Goal: Task Accomplishment & Management: Manage account settings

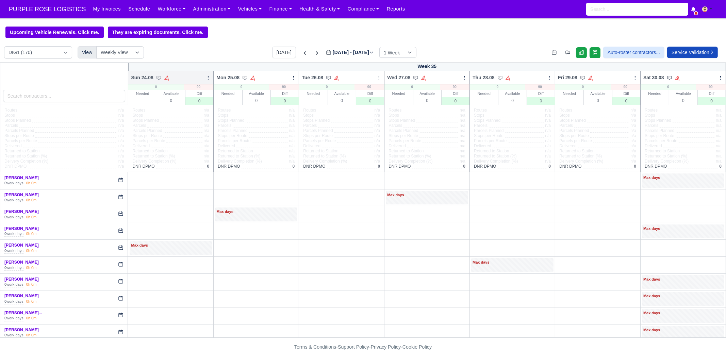
click at [209, 79] on icon at bounding box center [208, 78] width 5 height 5
click at [192, 103] on link "Bulk Status Change" at bounding box center [172, 102] width 76 height 12
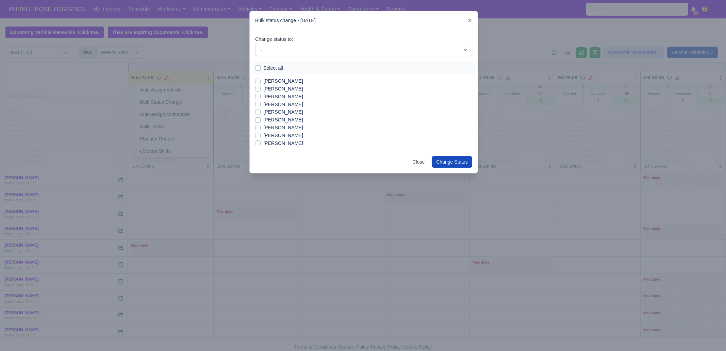
click at [264, 67] on label "Select all" at bounding box center [273, 68] width 20 height 8
click at [261, 67] on input "Select all" at bounding box center [257, 66] width 5 height 5
checkbox input "true"
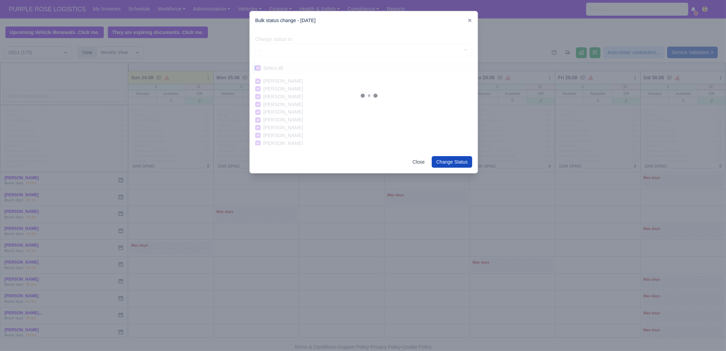
checkbox input "true"
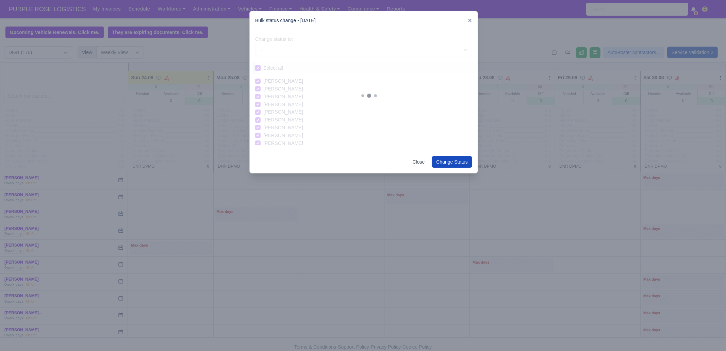
checkbox input "true"
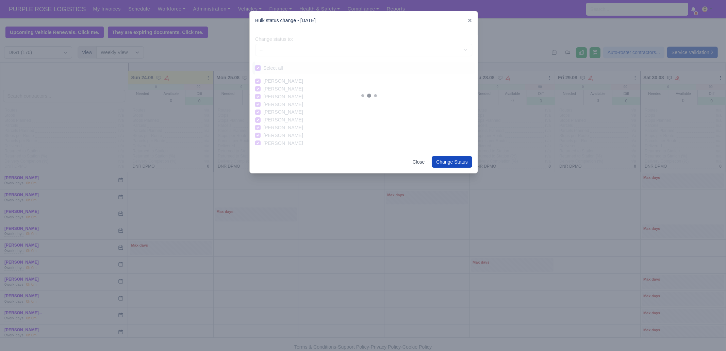
checkbox input "true"
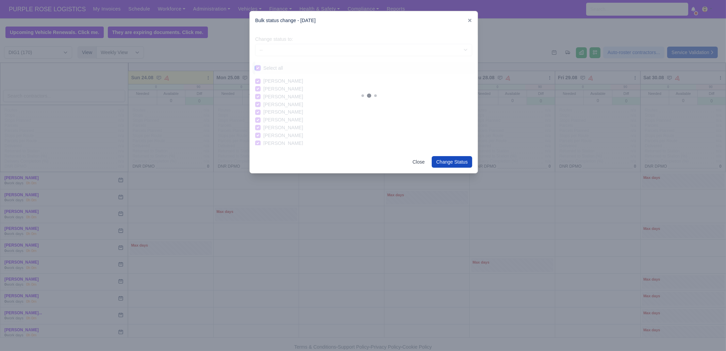
checkbox input "true"
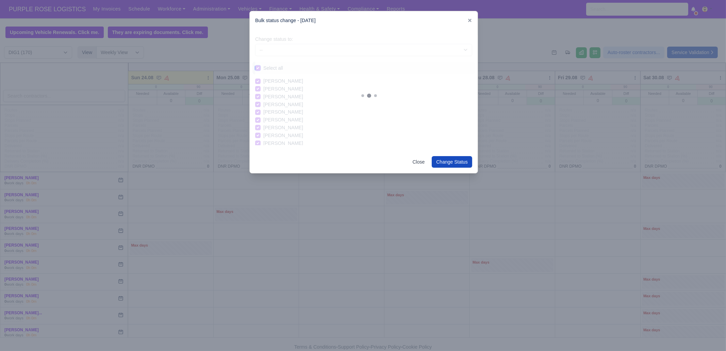
checkbox input "true"
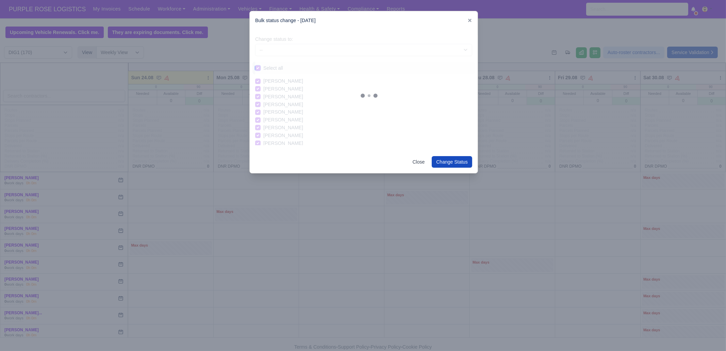
checkbox input "true"
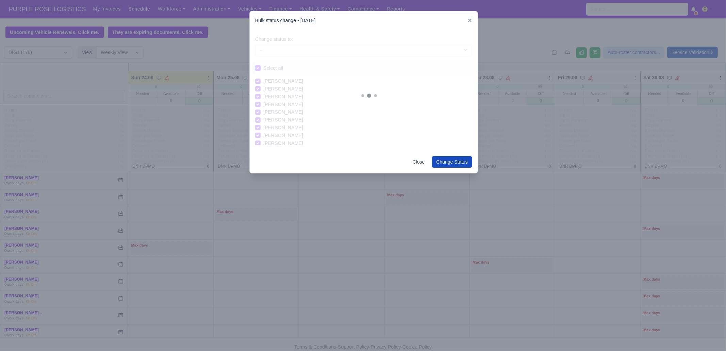
checkbox input "true"
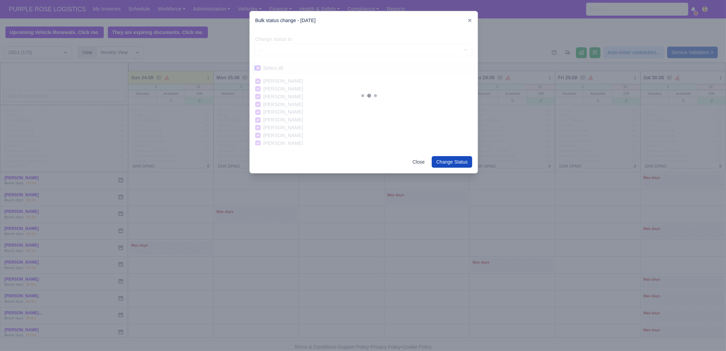
checkbox input "true"
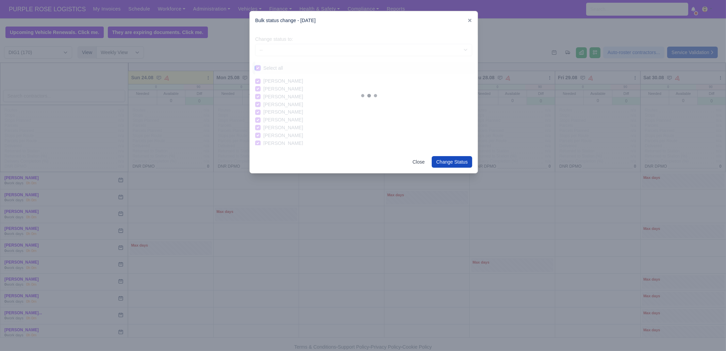
checkbox input "true"
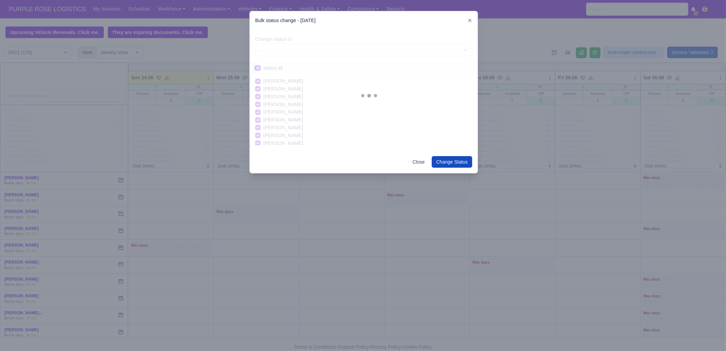
checkbox input "true"
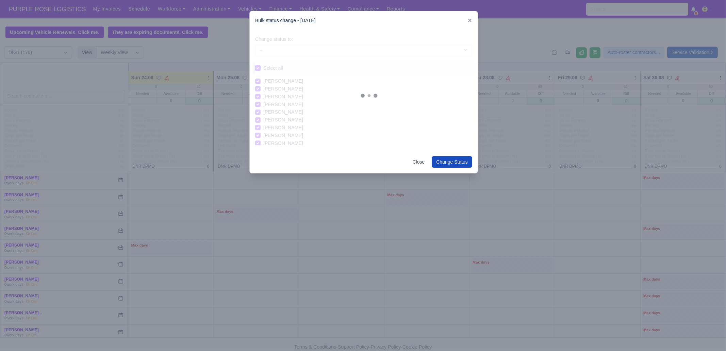
checkbox input "true"
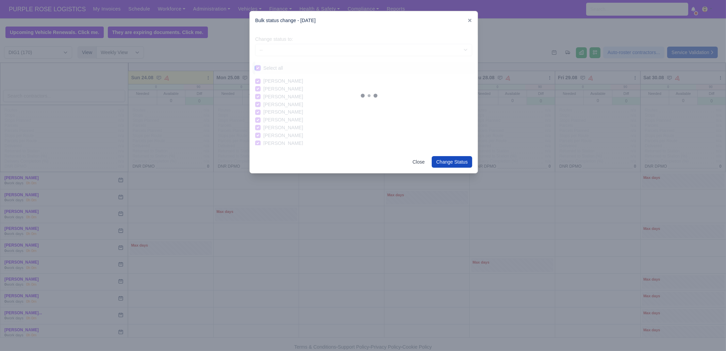
checkbox input "true"
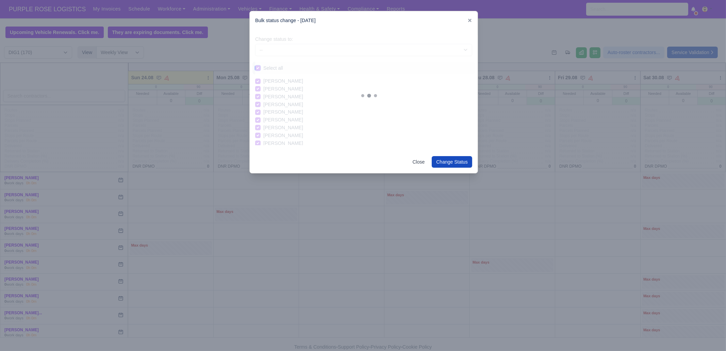
checkbox input "true"
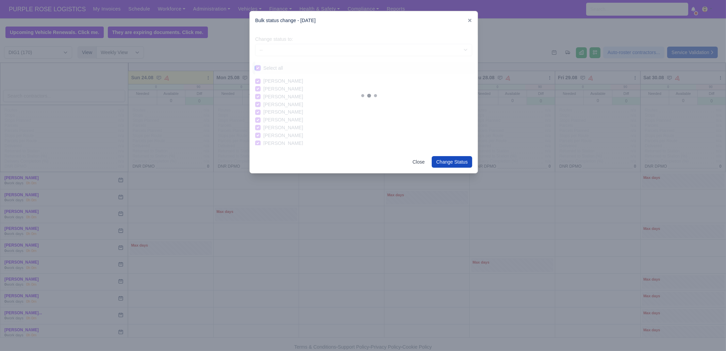
checkbox input "true"
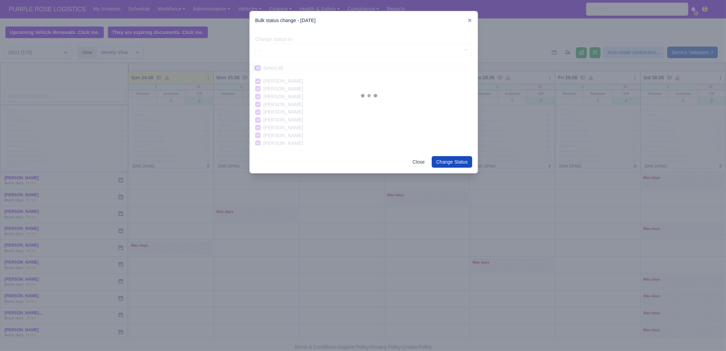
checkbox input "true"
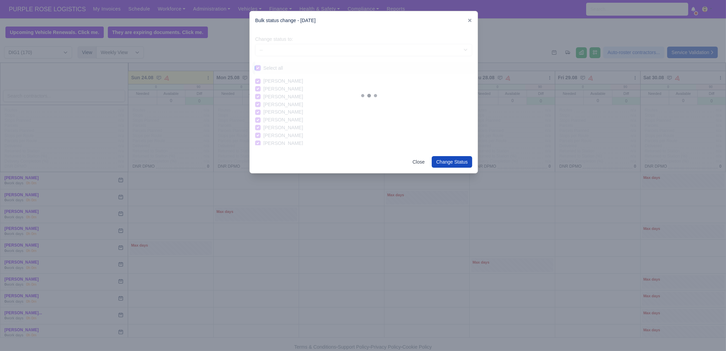
checkbox input "true"
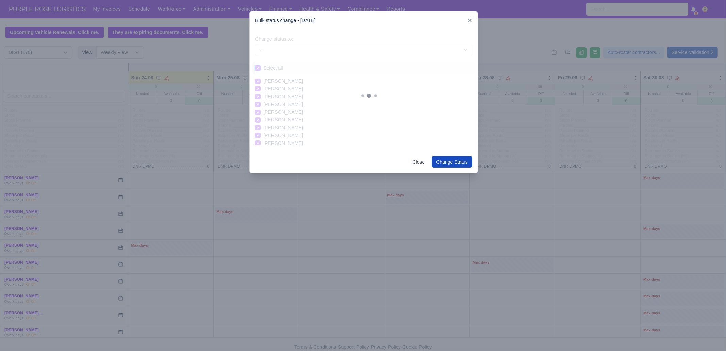
checkbox input "true"
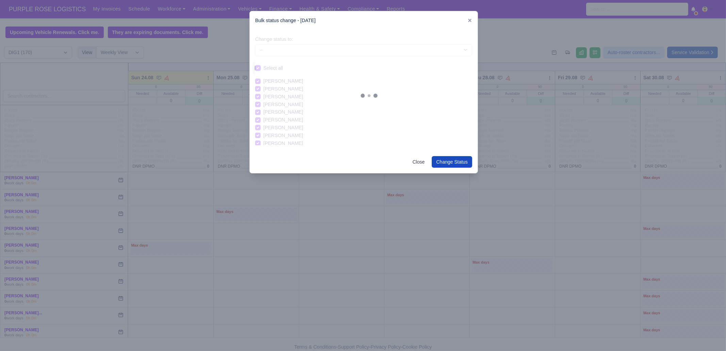
checkbox input "true"
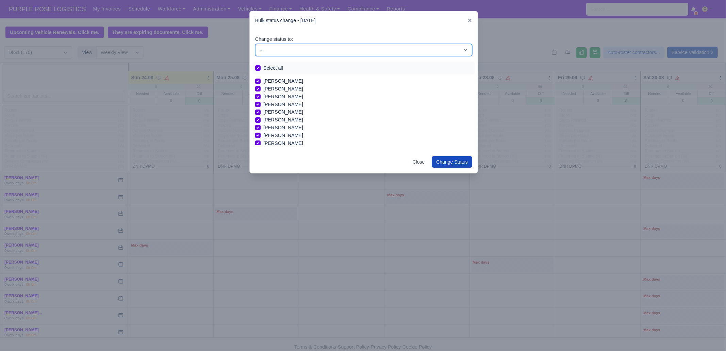
click at [284, 50] on select "-- Unasigned Available Day Off Stand By Other Depot" at bounding box center [363, 50] width 217 height 12
select select "Day Off"
click at [255, 44] on select "-- Unasigned Available Day Off Stand By Other Depot" at bounding box center [363, 50] width 217 height 12
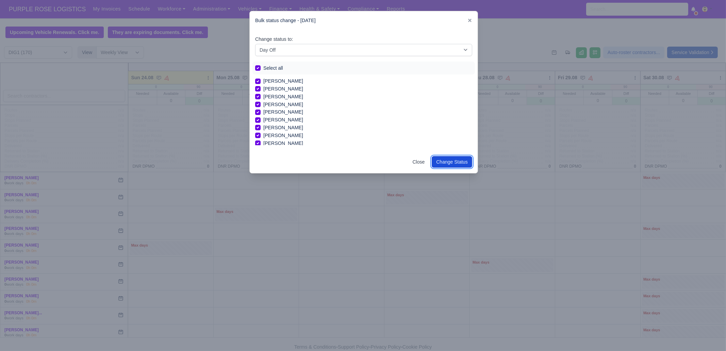
click at [455, 159] on button "Change Status" at bounding box center [452, 162] width 40 height 12
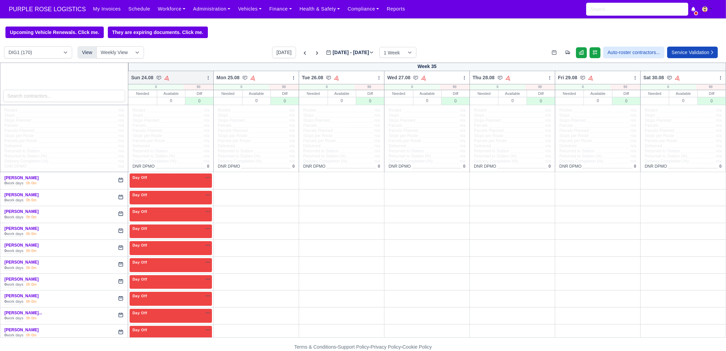
click at [207, 77] on icon at bounding box center [208, 78] width 5 height 5
click at [179, 107] on link "Bulk Status Change" at bounding box center [172, 102] width 76 height 12
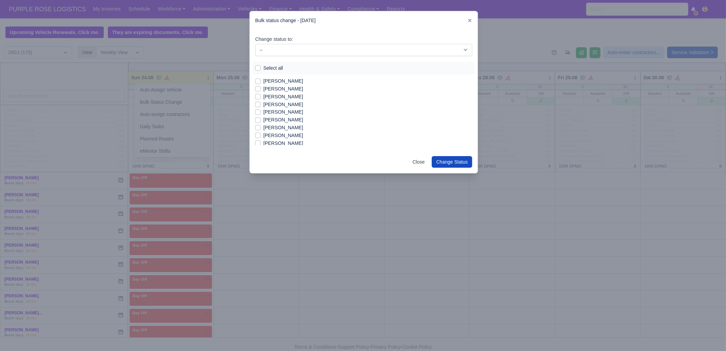
click at [283, 98] on label "[PERSON_NAME]" at bounding box center [283, 97] width 40 height 8
click at [261, 98] on input "[PERSON_NAME]" at bounding box center [257, 95] width 5 height 5
checkbox input "true"
click at [278, 120] on label "[PERSON_NAME]" at bounding box center [283, 120] width 40 height 8
click at [261, 120] on input "[PERSON_NAME]" at bounding box center [257, 118] width 5 height 5
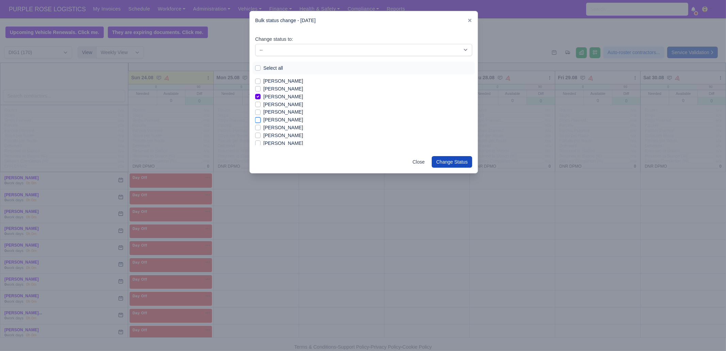
checkbox input "true"
click at [279, 129] on label "[PERSON_NAME]" at bounding box center [283, 128] width 40 height 8
click at [261, 129] on input "[PERSON_NAME]" at bounding box center [257, 126] width 5 height 5
checkbox input "true"
click at [286, 134] on label "[PERSON_NAME]" at bounding box center [283, 136] width 40 height 8
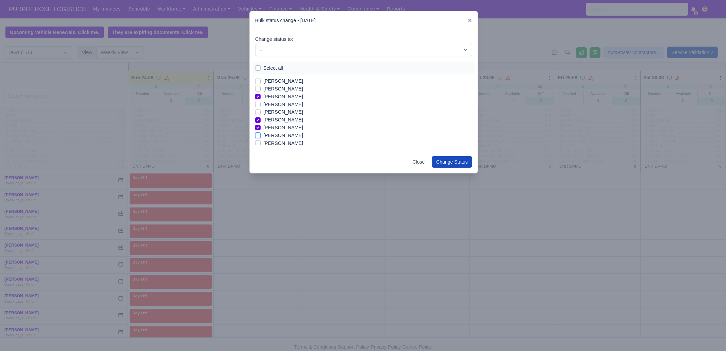
click at [261, 134] on input "[PERSON_NAME]" at bounding box center [257, 134] width 5 height 5
checkbox input "true"
click at [280, 141] on label "[PERSON_NAME]" at bounding box center [283, 141] width 40 height 8
click at [261, 141] on input "[PERSON_NAME]" at bounding box center [257, 139] width 5 height 5
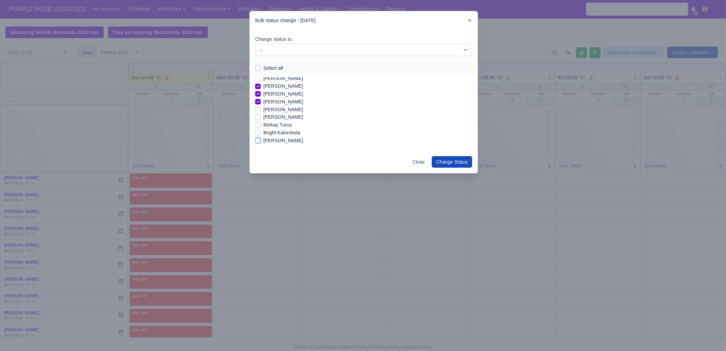
checkbox input "true"
click at [278, 133] on label "Bright Kalombola" at bounding box center [281, 133] width 37 height 8
click at [261, 133] on input "Bright Kalombola" at bounding box center [257, 131] width 5 height 5
checkbox input "true"
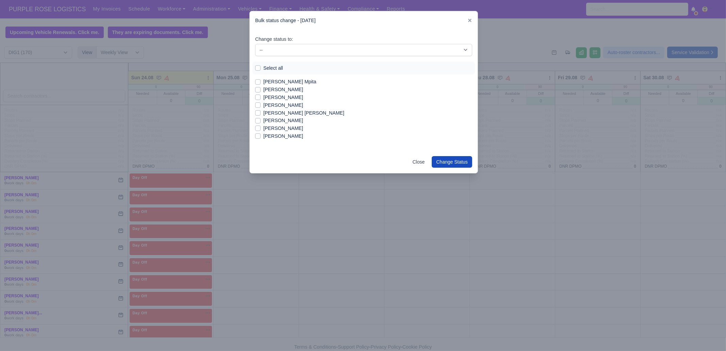
click at [277, 137] on label "[PERSON_NAME]" at bounding box center [283, 136] width 40 height 8
click at [261, 137] on input "[PERSON_NAME]" at bounding box center [257, 134] width 5 height 5
checkbox input "true"
click at [277, 121] on label "[PERSON_NAME]" at bounding box center [283, 121] width 40 height 8
click at [261, 121] on input "[PERSON_NAME]" at bounding box center [257, 119] width 5 height 5
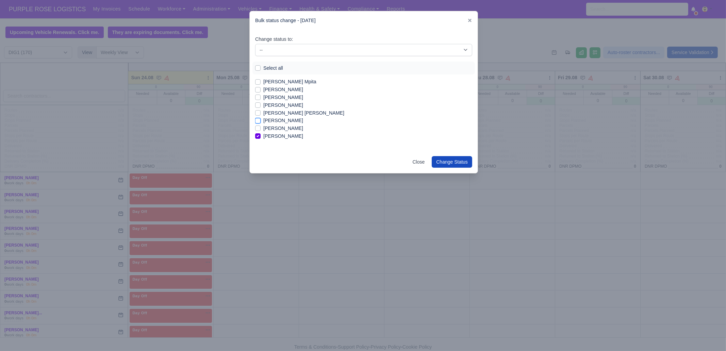
checkbox input "true"
click at [287, 115] on label "[PERSON_NAME]" at bounding box center [283, 117] width 40 height 8
click at [261, 115] on input "[PERSON_NAME]" at bounding box center [257, 115] width 5 height 5
checkbox input "true"
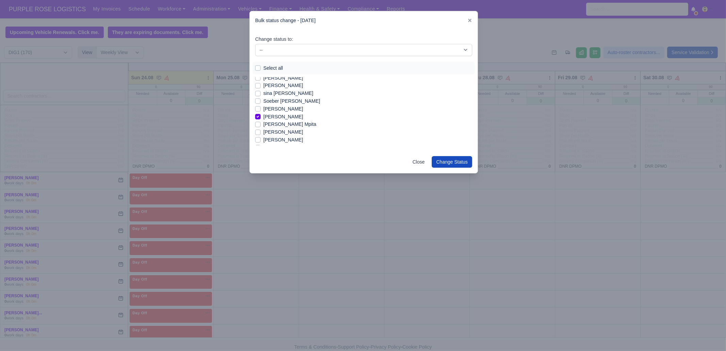
click at [278, 86] on label "[PERSON_NAME]" at bounding box center [283, 86] width 40 height 8
click at [261, 86] on input "[PERSON_NAME]" at bounding box center [257, 84] width 5 height 5
checkbox input "true"
click at [287, 121] on label "[PERSON_NAME]" at bounding box center [283, 121] width 40 height 8
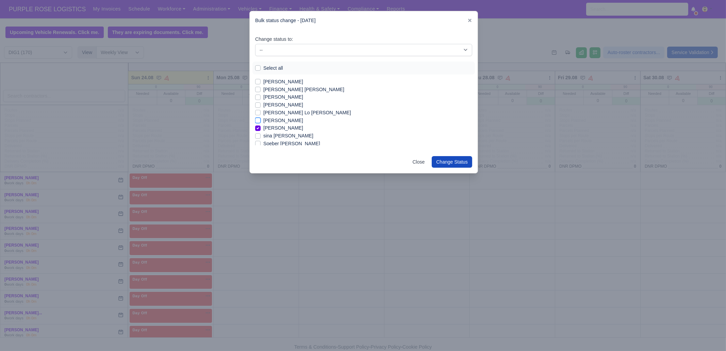
click at [261, 121] on input "[PERSON_NAME]" at bounding box center [257, 119] width 5 height 5
checkbox input "true"
click at [287, 112] on label "[PERSON_NAME] Lo [PERSON_NAME]" at bounding box center [307, 113] width 88 height 8
click at [261, 112] on input "[PERSON_NAME] Lo [PERSON_NAME]" at bounding box center [257, 111] width 5 height 5
checkbox input "true"
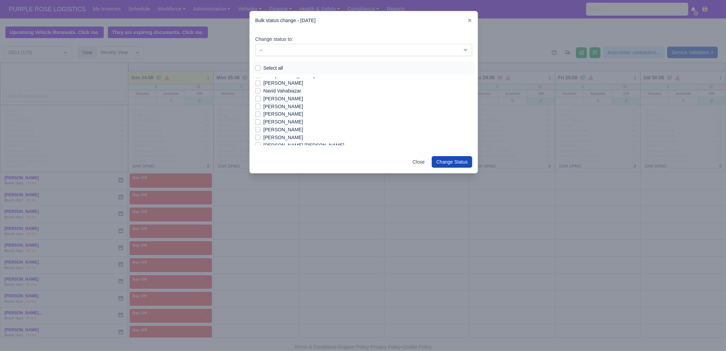
scroll to position [490, 0]
click at [276, 117] on label "[PERSON_NAME]" at bounding box center [283, 118] width 40 height 8
click at [261, 117] on input "[PERSON_NAME]" at bounding box center [257, 116] width 5 height 5
checkbox input "true"
click at [278, 111] on label "[PERSON_NAME]" at bounding box center [283, 111] width 40 height 8
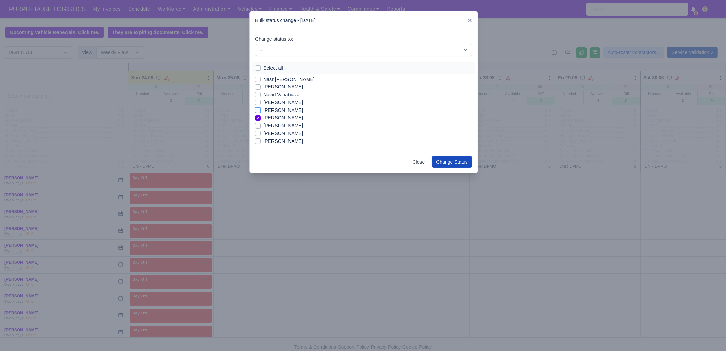
click at [261, 111] on input "[PERSON_NAME]" at bounding box center [257, 109] width 5 height 5
checkbox input "true"
click at [288, 114] on label "[PERSON_NAME]" at bounding box center [283, 114] width 40 height 8
click at [261, 114] on input "[PERSON_NAME]" at bounding box center [257, 112] width 5 height 5
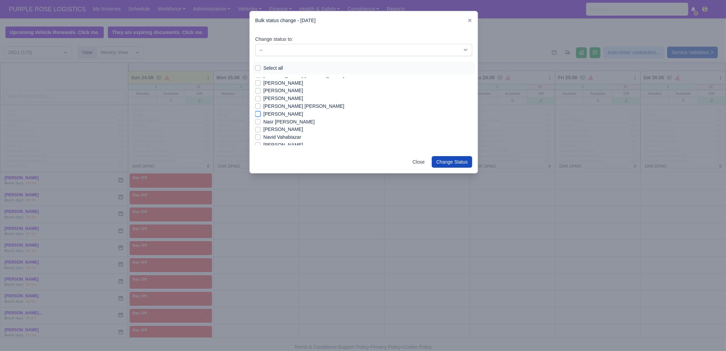
checkbox input "true"
click at [290, 92] on label "[PERSON_NAME]" at bounding box center [283, 91] width 40 height 8
click at [261, 92] on input "[PERSON_NAME]" at bounding box center [257, 89] width 5 height 5
checkbox input "true"
click at [290, 84] on label "[PERSON_NAME]" at bounding box center [283, 83] width 40 height 8
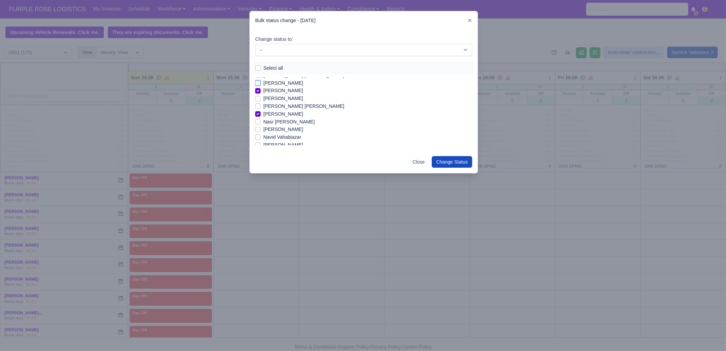
click at [261, 84] on input "[PERSON_NAME]" at bounding box center [257, 81] width 5 height 5
checkbox input "true"
click at [293, 101] on label "[PERSON_NAME] [PERSON_NAME]" at bounding box center [303, 102] width 81 height 8
click at [261, 101] on input "[PERSON_NAME] [PERSON_NAME]" at bounding box center [257, 100] width 5 height 5
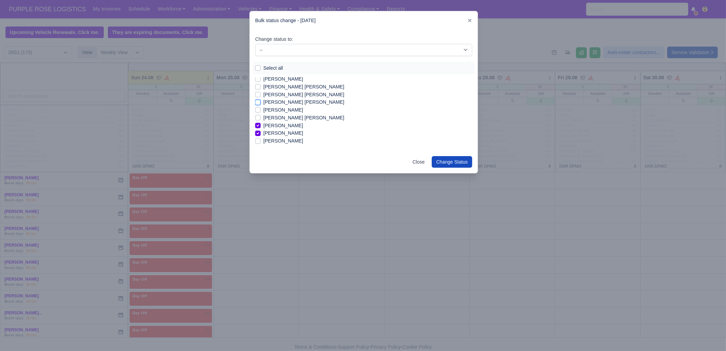
checkbox input "true"
click at [284, 105] on label "[PERSON_NAME]" at bounding box center [283, 106] width 40 height 8
click at [261, 105] on input "[PERSON_NAME]" at bounding box center [257, 104] width 5 height 5
checkbox input "true"
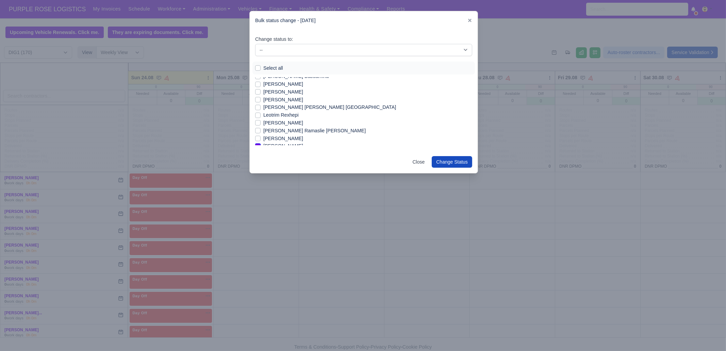
scroll to position [320, 0]
click at [281, 117] on label "Leotrim Rexhepi" at bounding box center [280, 118] width 35 height 8
click at [261, 117] on input "Leotrim Rexhepi" at bounding box center [257, 116] width 5 height 5
checkbox input "true"
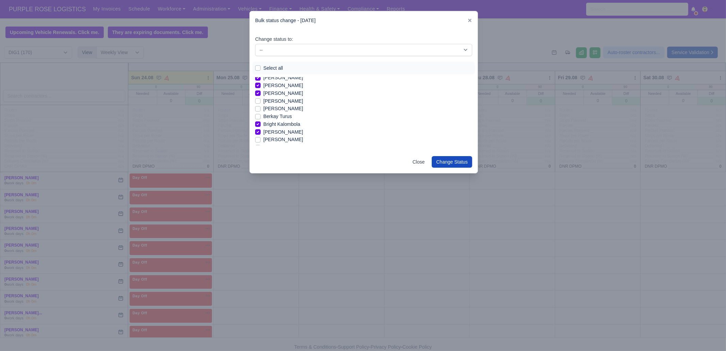
click at [278, 138] on label "[PERSON_NAME]" at bounding box center [283, 140] width 40 height 8
click at [261, 138] on input "[PERSON_NAME]" at bounding box center [257, 138] width 5 height 5
checkbox input "true"
click at [288, 120] on label "[PERSON_NAME]" at bounding box center [283, 121] width 40 height 8
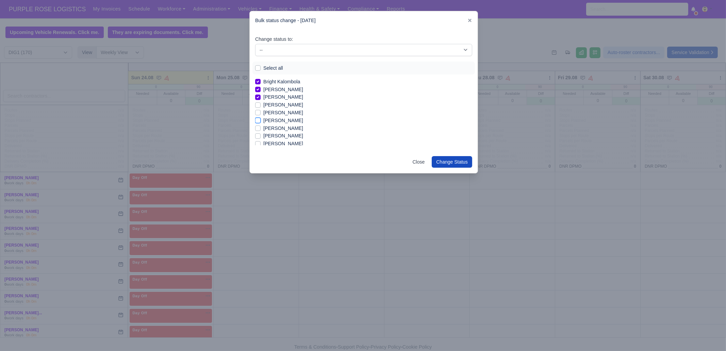
click at [261, 120] on input "[PERSON_NAME]" at bounding box center [257, 119] width 5 height 5
checkbox input "true"
click at [280, 116] on label "[PERSON_NAME]" at bounding box center [283, 117] width 40 height 8
click at [261, 116] on input "[PERSON_NAME]" at bounding box center [257, 115] width 5 height 5
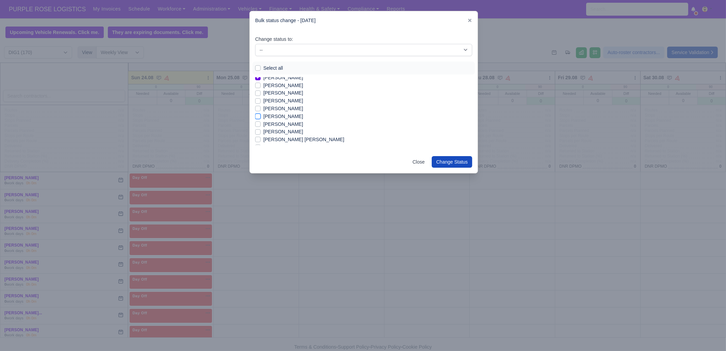
checkbox input "true"
click at [276, 127] on label "[PERSON_NAME]" at bounding box center [283, 124] width 40 height 8
click at [261, 126] on input "[PERSON_NAME]" at bounding box center [257, 122] width 5 height 5
checkbox input "true"
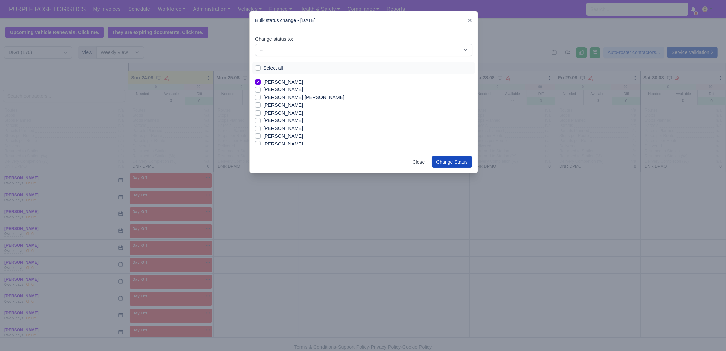
click at [280, 107] on label "[PERSON_NAME]" at bounding box center [283, 105] width 40 height 8
click at [261, 107] on input "[PERSON_NAME]" at bounding box center [257, 103] width 5 height 5
checkbox input "true"
click at [276, 113] on label "[PERSON_NAME]" at bounding box center [283, 113] width 40 height 8
click at [261, 113] on input "[PERSON_NAME]" at bounding box center [257, 111] width 5 height 5
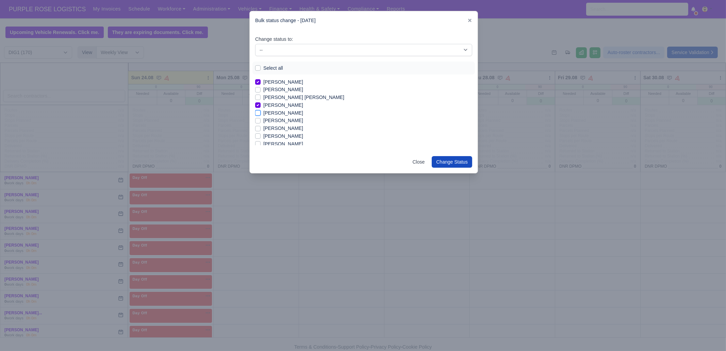
checkbox input "true"
click at [275, 119] on label "[PERSON_NAME]" at bounding box center [283, 121] width 40 height 8
click at [261, 119] on input "[PERSON_NAME]" at bounding box center [257, 119] width 5 height 5
checkbox input "true"
click at [272, 144] on label "[PERSON_NAME]" at bounding box center [283, 144] width 40 height 8
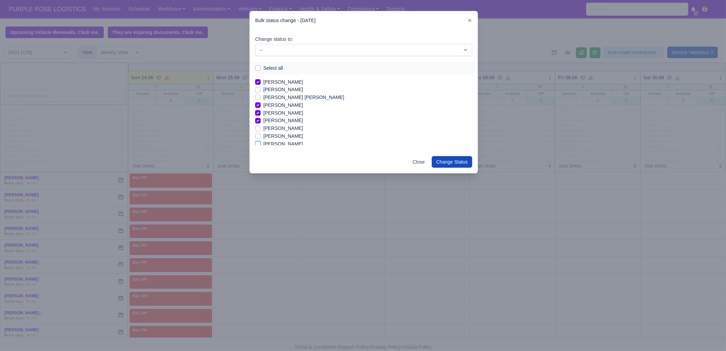
click at [261, 144] on input "[PERSON_NAME]" at bounding box center [257, 142] width 5 height 5
checkbox input "true"
click at [284, 115] on label "[PERSON_NAME]" at bounding box center [283, 117] width 40 height 8
click at [261, 115] on input "[PERSON_NAME]" at bounding box center [257, 115] width 5 height 5
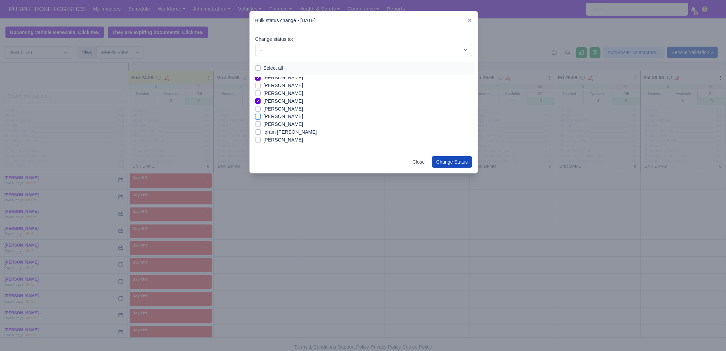
checkbox input "true"
click at [280, 120] on label "[PERSON_NAME]" at bounding box center [283, 121] width 40 height 8
click at [261, 120] on input "[PERSON_NAME]" at bounding box center [257, 119] width 5 height 5
checkbox input "true"
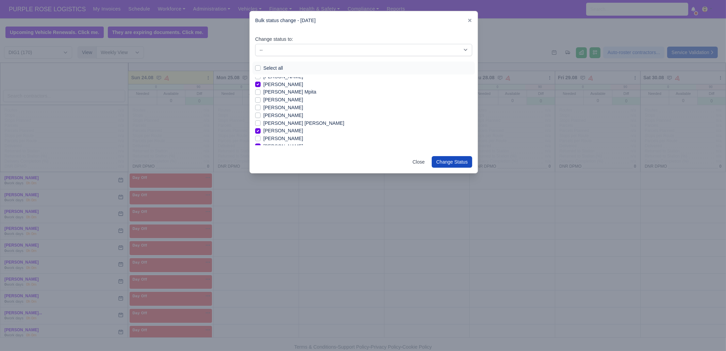
scroll to position [635, 0]
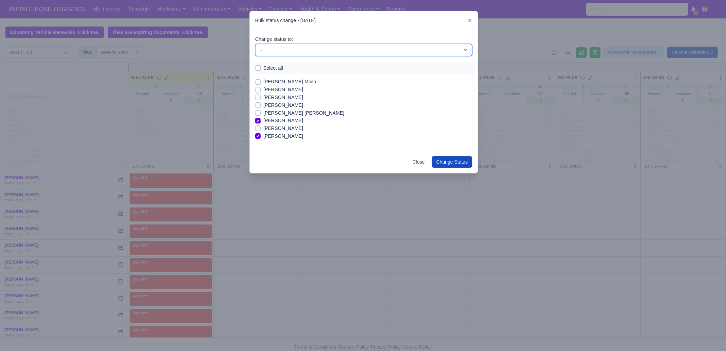
click at [276, 50] on select "-- Unasigned Available Day Off Stand By Other Depot" at bounding box center [363, 50] width 217 height 12
select select "Available"
click at [255, 44] on select "-- Unasigned Available Day Off Stand By Other Depot" at bounding box center [363, 50] width 217 height 12
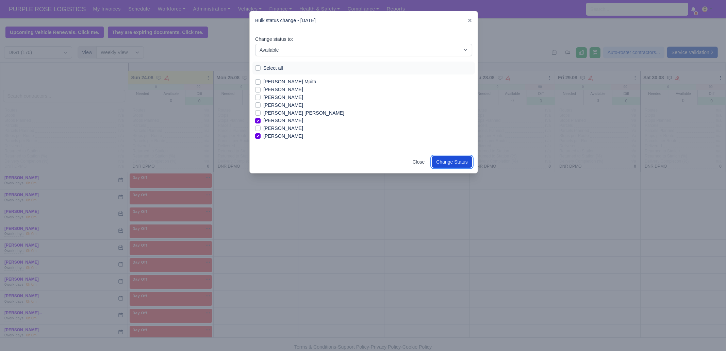
click at [452, 162] on button "Change Status" at bounding box center [452, 162] width 40 height 12
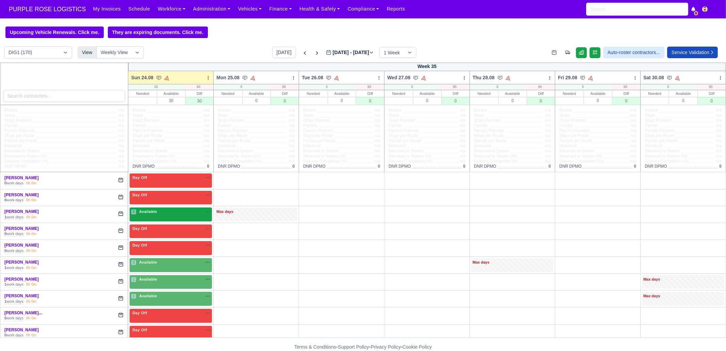
click at [160, 210] on div "6 Available na" at bounding box center [171, 212] width 80 height 6
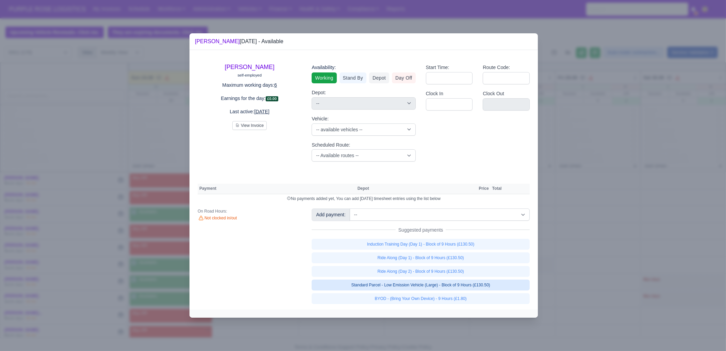
click at [491, 284] on link "Standard Parcel - Low Emission Vehicle (Large) - Block of 9 Hours (£130.50)" at bounding box center [421, 285] width 218 height 11
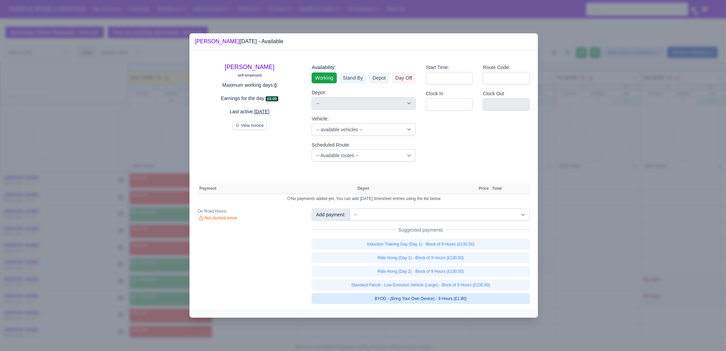
select select "1"
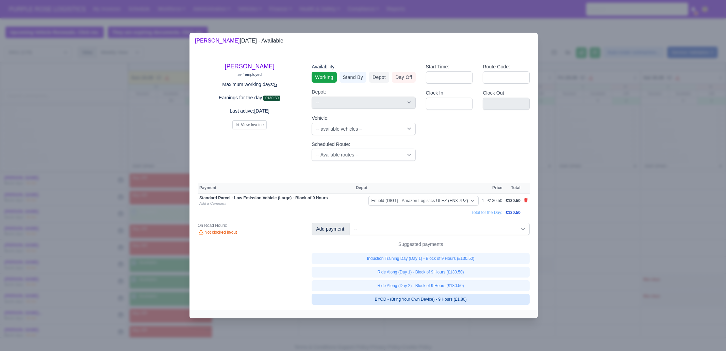
click at [474, 298] on link "BYOD - (Bring Your Own Device) - 9 Hours (£1.80)" at bounding box center [421, 299] width 218 height 11
select select "1"
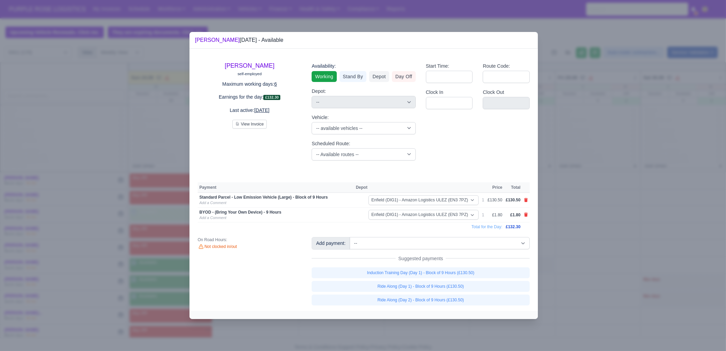
click at [570, 272] on div at bounding box center [363, 175] width 726 height 351
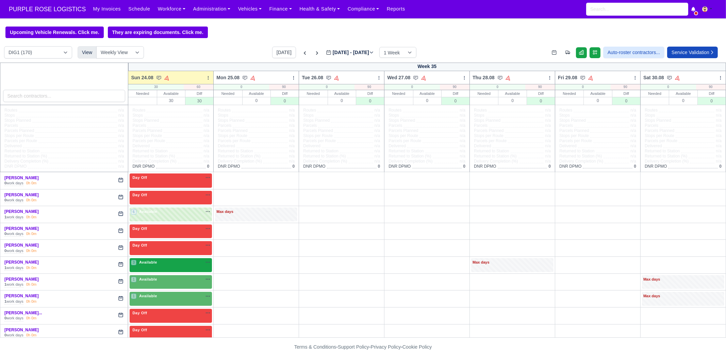
click at [163, 263] on div "3 Available na" at bounding box center [171, 263] width 80 height 6
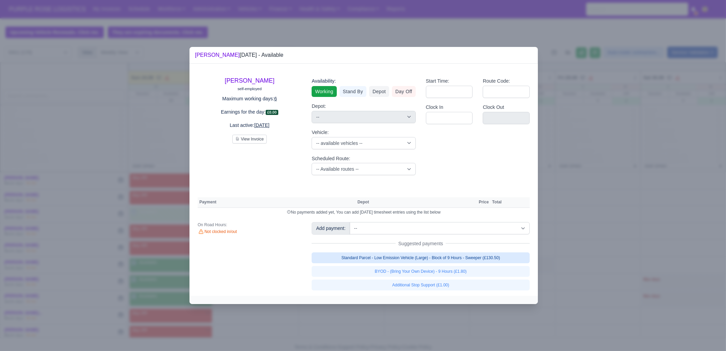
click at [453, 257] on link "Standard Parcel - Low Emission Vehicle (Large) - Block of 9 Hours - Sweeper (£1…" at bounding box center [421, 258] width 218 height 11
select select "1"
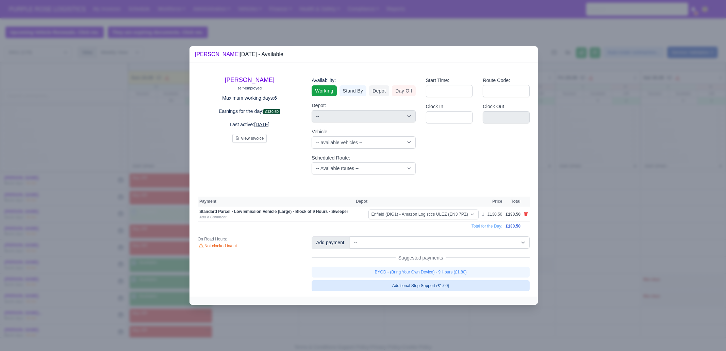
click at [456, 275] on link "BYOD - (Bring Your Own Device) - 9 Hours (£1.80)" at bounding box center [421, 272] width 218 height 11
select select "1"
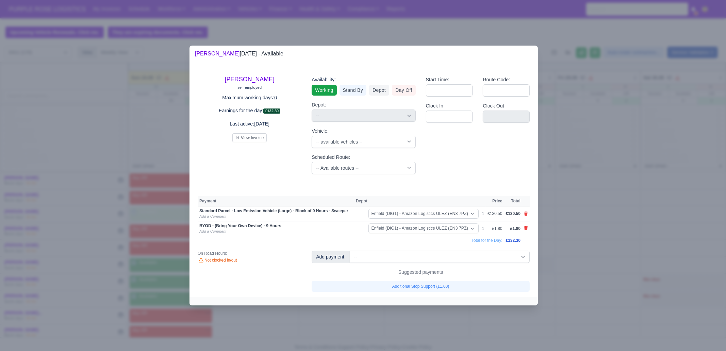
click at [438, 346] on div at bounding box center [363, 175] width 726 height 351
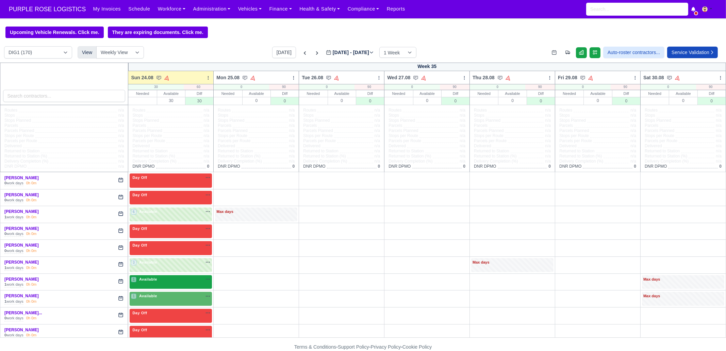
click at [160, 286] on div "1 Available" at bounding box center [171, 282] width 82 height 14
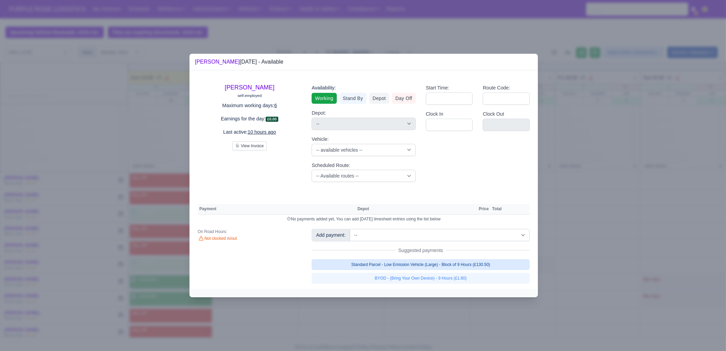
click at [424, 267] on link "Standard Parcel - Low Emission Vehicle (Large) - Block of 9 Hours (£130.50)" at bounding box center [421, 264] width 218 height 11
select select "1"
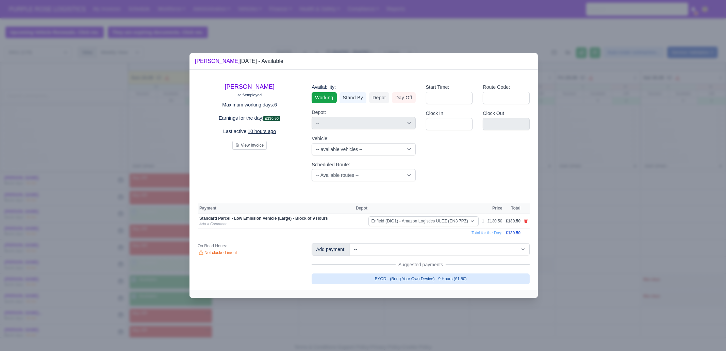
click at [421, 280] on link "BYOD - (Bring Your Own Device) - 9 Hours (£1.80)" at bounding box center [421, 279] width 218 height 11
select select "1"
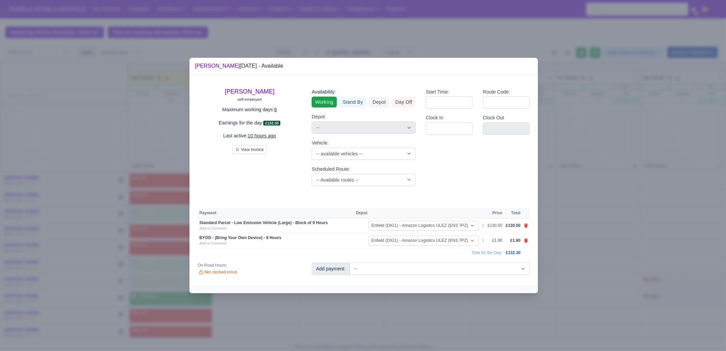
click at [413, 307] on div at bounding box center [363, 175] width 726 height 351
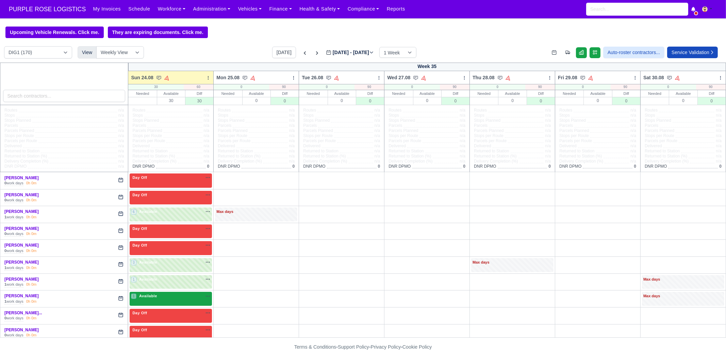
click at [176, 298] on div "1 Available na" at bounding box center [171, 296] width 80 height 6
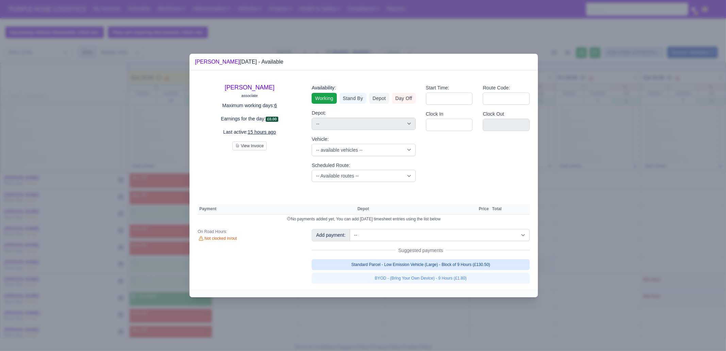
click at [469, 265] on link "Standard Parcel - Low Emission Vehicle (Large) - Block of 9 Hours (£130.50)" at bounding box center [421, 264] width 218 height 11
click at [457, 281] on link "BYOD - (Bring Your Own Device) - 9 Hours (£1.80)" at bounding box center [421, 278] width 218 height 11
select select "1"
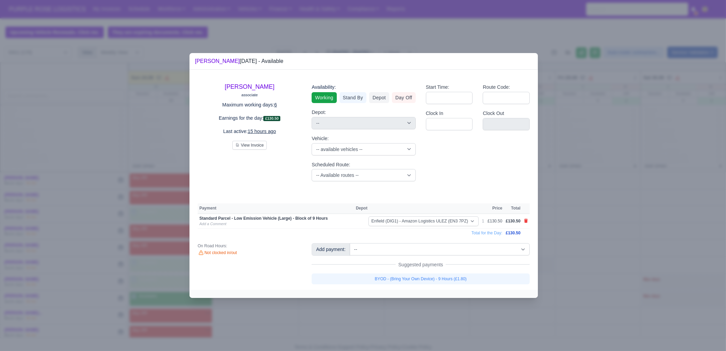
select select "1"
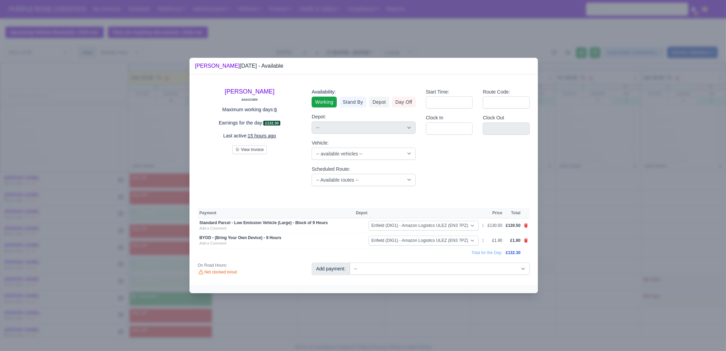
click at [455, 280] on div "[PERSON_NAME] associate Maximum working days: 6 Earnings for the day: £132.30 L…" at bounding box center [364, 180] width 348 height 211
click at [449, 306] on div at bounding box center [363, 175] width 726 height 351
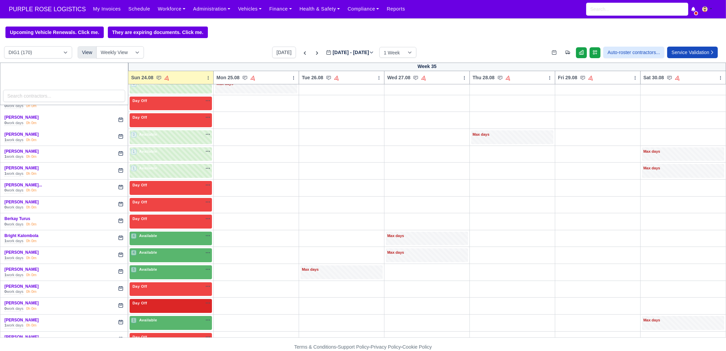
scroll to position [170, 0]
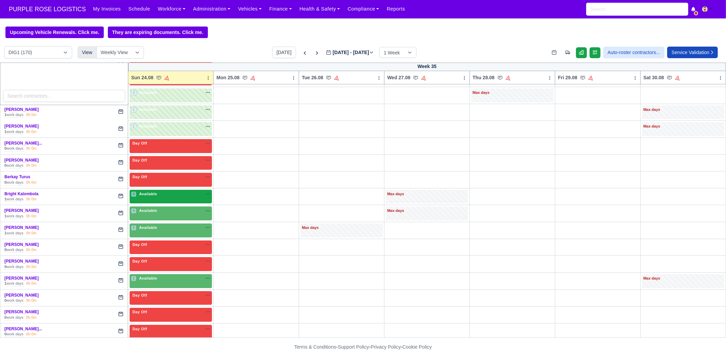
click at [156, 196] on div "4 Available na" at bounding box center [171, 194] width 80 height 7
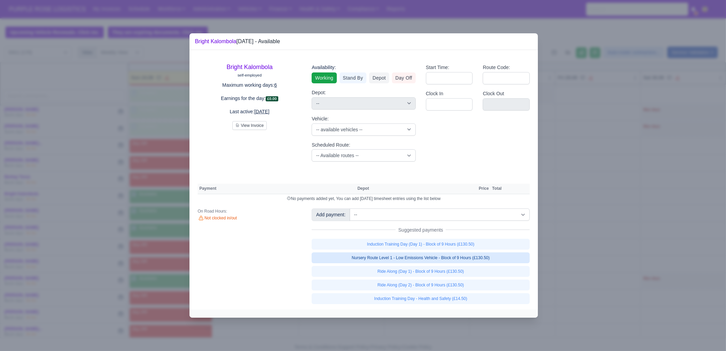
click at [487, 258] on link "Nursery Route Level 1 - Low Emissions Vehicle - Block of 9 Hours (£130.50)" at bounding box center [421, 258] width 218 height 11
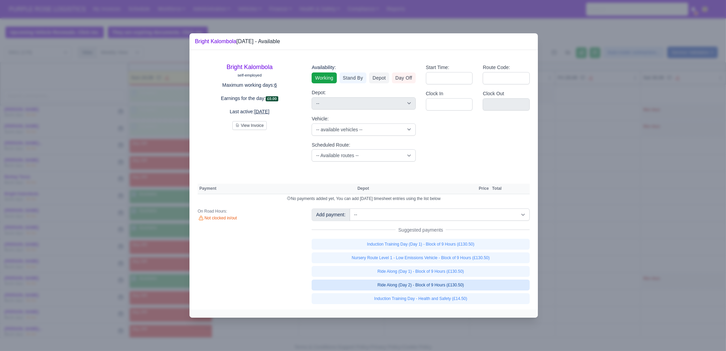
select select "1"
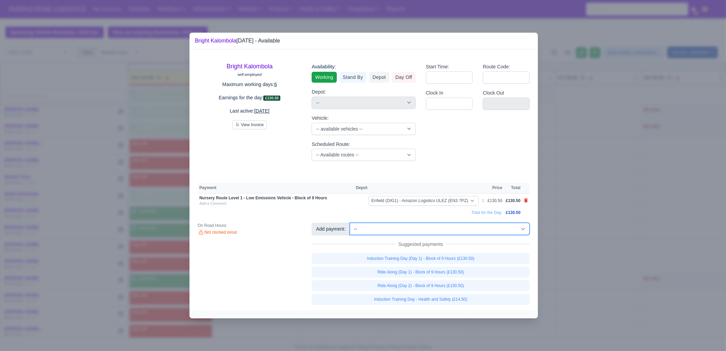
click at [454, 228] on select "-- Additional Hour Support (£14.50) Additional Stop Support (£1.00) BYOD - (Bri…" at bounding box center [440, 229] width 180 height 12
select select "2"
click at [350, 223] on select "-- Additional Hour Support (£14.50) Additional Stop Support (£1.00) BYOD - (Bri…" at bounding box center [440, 229] width 180 height 12
select select "1"
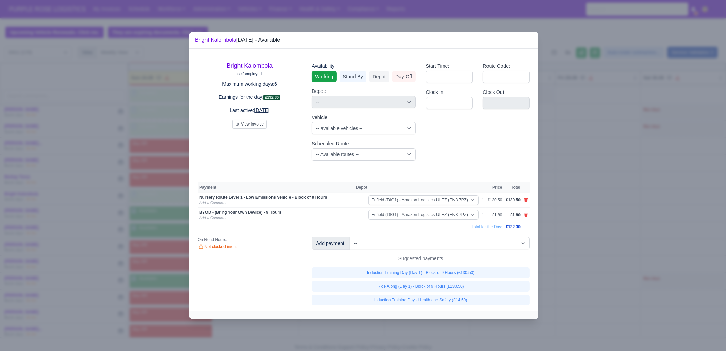
click at [606, 205] on div at bounding box center [363, 175] width 726 height 351
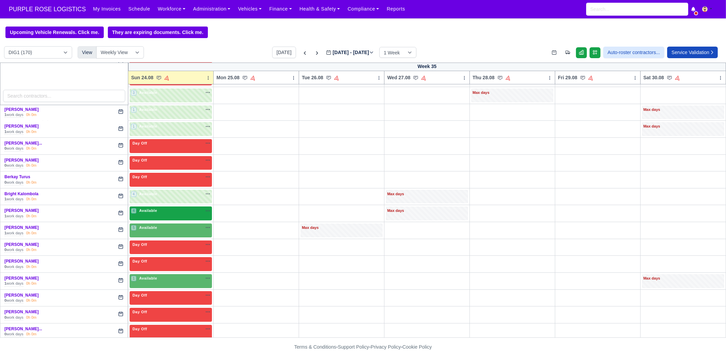
click at [153, 212] on span "Available" at bounding box center [148, 210] width 21 height 5
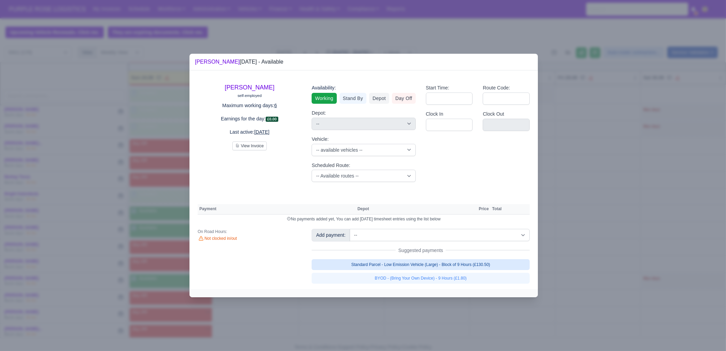
click at [435, 264] on link "Standard Parcel - Low Emission Vehicle (Large) - Block of 9 Hours (£130.50)" at bounding box center [421, 264] width 218 height 11
select select "1"
click at [433, 270] on link "Standard Parcel - Low Emission Vehicle (Large) - Block of 9 Hours (£130.50)" at bounding box center [421, 264] width 218 height 11
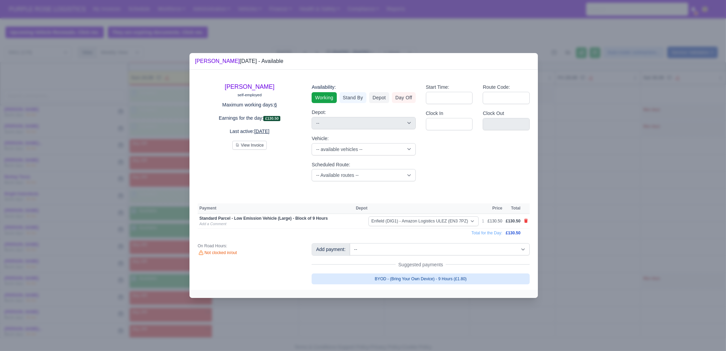
select select "1"
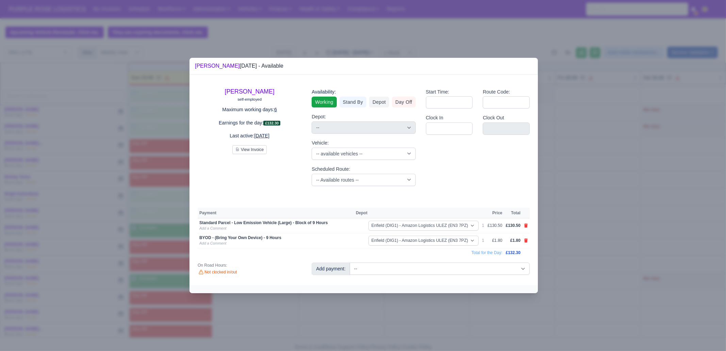
click at [430, 317] on div at bounding box center [363, 175] width 726 height 351
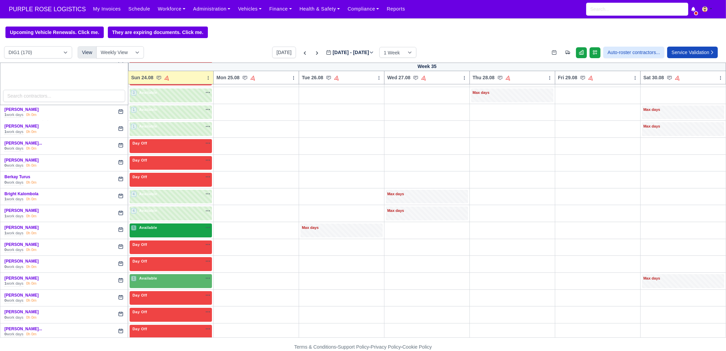
click at [150, 228] on span "Available" at bounding box center [148, 227] width 21 height 5
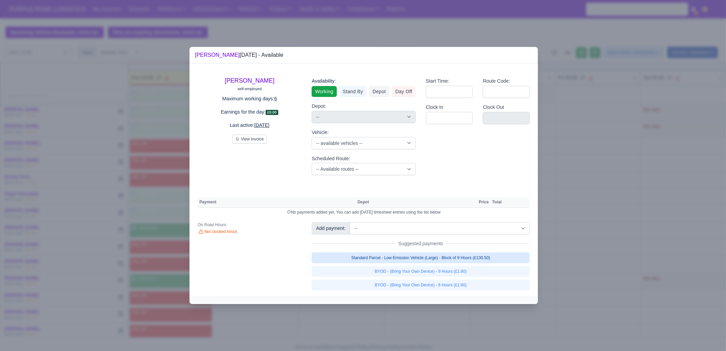
click at [429, 258] on link "Standard Parcel - Low Emission Vehicle (Large) - Block of 9 Hours (£130.50)" at bounding box center [421, 258] width 218 height 11
select select "1"
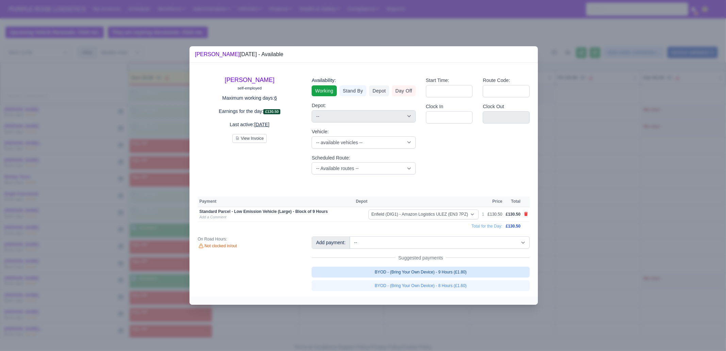
click at [435, 275] on link "BYOD - (Bring Your Own Device) - 9 Hours (£1.80)" at bounding box center [421, 272] width 218 height 11
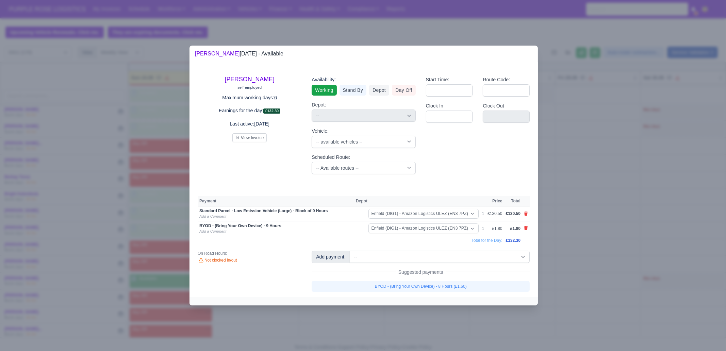
click at [442, 308] on div at bounding box center [363, 175] width 726 height 351
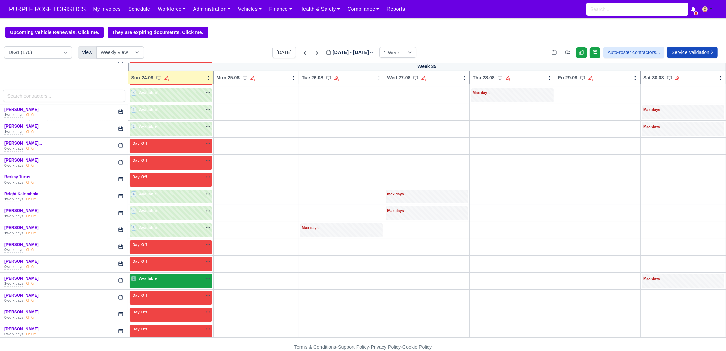
click at [154, 278] on span "Available" at bounding box center [148, 278] width 21 height 5
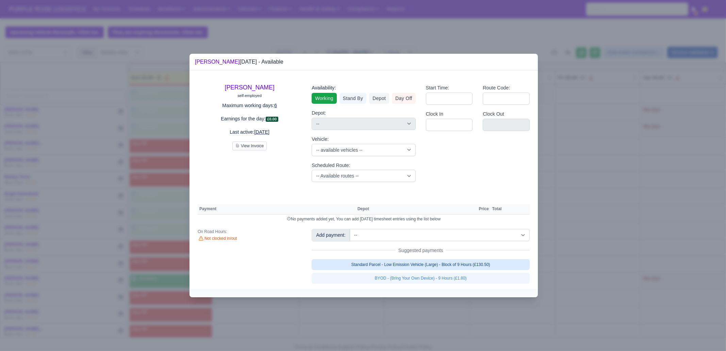
click at [410, 264] on link "Standard Parcel - Low Emission Vehicle (Large) - Block of 9 Hours (£130.50)" at bounding box center [421, 264] width 218 height 11
click at [409, 276] on link "BYOD - (Bring Your Own Device) - 9 Hours (£1.80)" at bounding box center [421, 278] width 218 height 11
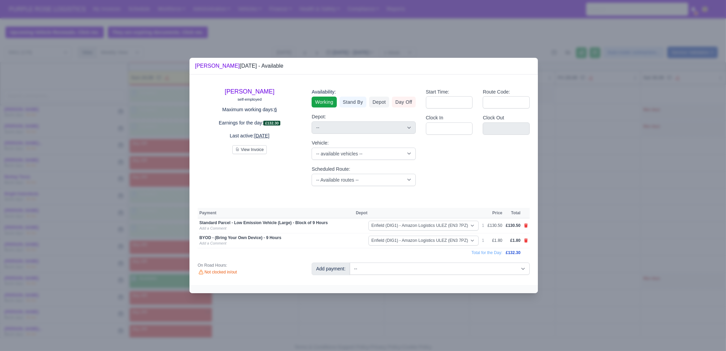
click at [403, 302] on div at bounding box center [363, 175] width 726 height 351
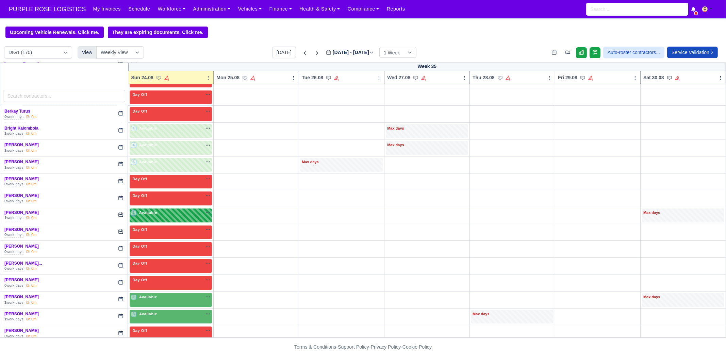
scroll to position [255, 0]
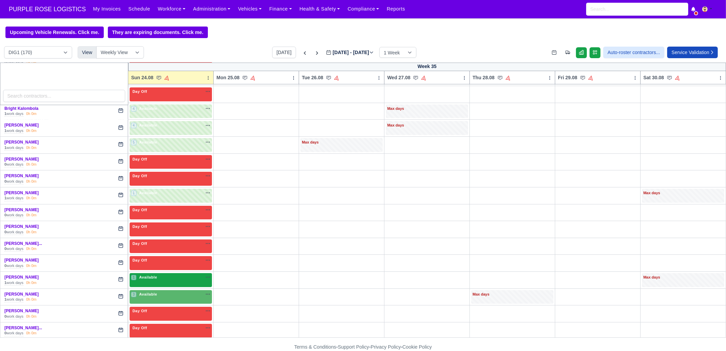
click at [160, 276] on div "1 Available na" at bounding box center [171, 278] width 80 height 6
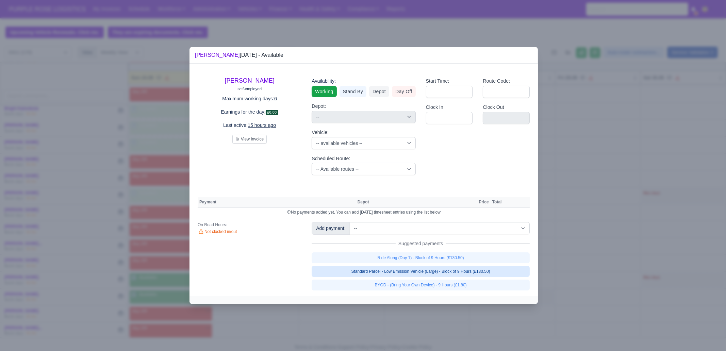
click at [428, 267] on link "Standard Parcel - Low Emission Vehicle (Large) - Block of 9 Hours (£130.50)" at bounding box center [421, 271] width 218 height 11
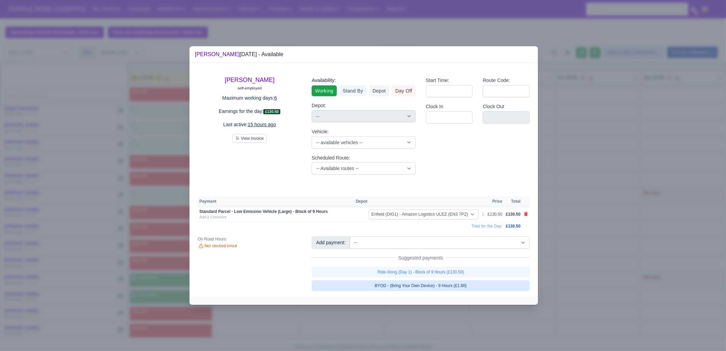
click at [427, 285] on link "BYOD - (Bring Your Own Device) - 9 Hours (£1.80)" at bounding box center [421, 285] width 218 height 11
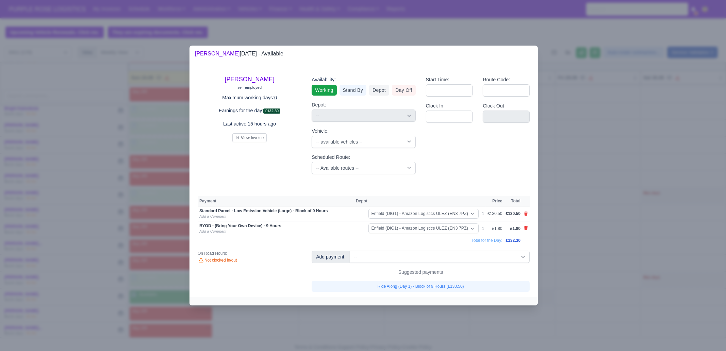
click at [425, 310] on div at bounding box center [363, 175] width 726 height 351
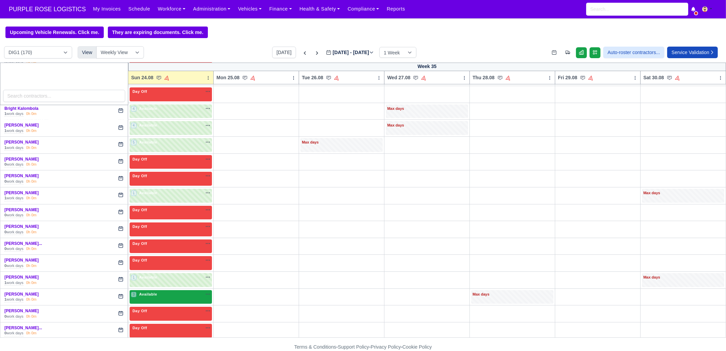
click at [161, 295] on div "3 Available na" at bounding box center [171, 295] width 80 height 6
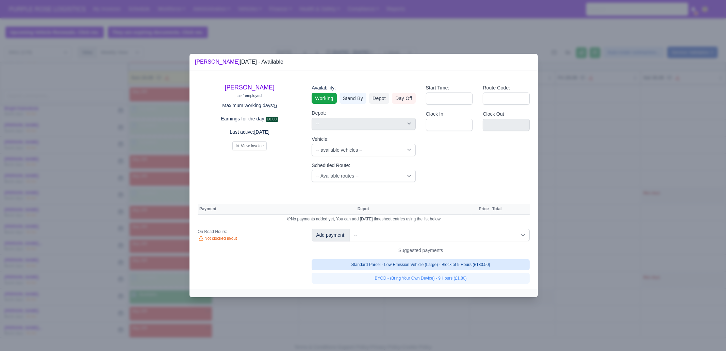
click at [424, 263] on link "Standard Parcel - Low Emission Vehicle (Large) - Block of 9 Hours (£130.50)" at bounding box center [421, 264] width 218 height 11
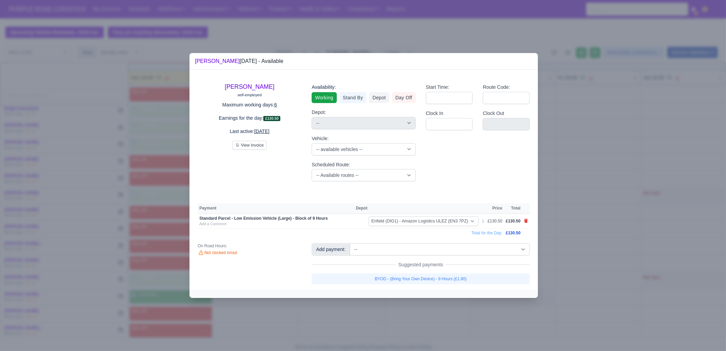
click at [423, 274] on link "BYOD - (Bring Your Own Device) - 9 Hours (£1.80)" at bounding box center [421, 279] width 218 height 11
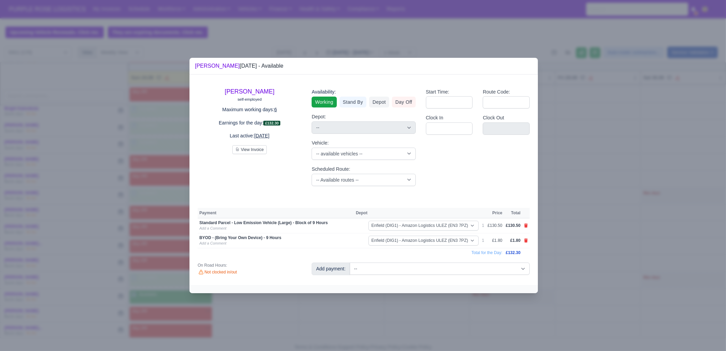
drag, startPoint x: 416, startPoint y: 308, endPoint x: 408, endPoint y: 309, distance: 7.8
click at [416, 308] on div at bounding box center [363, 175] width 726 height 351
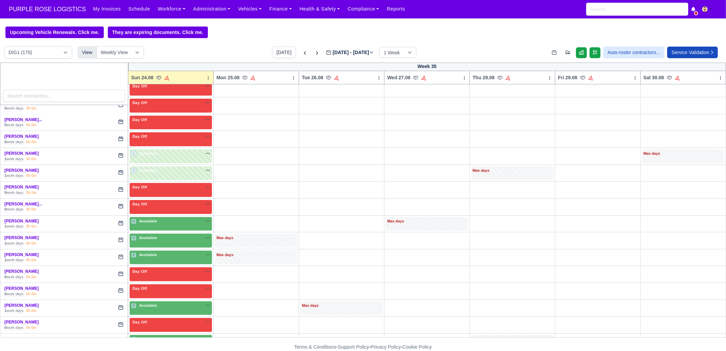
scroll to position [383, 0]
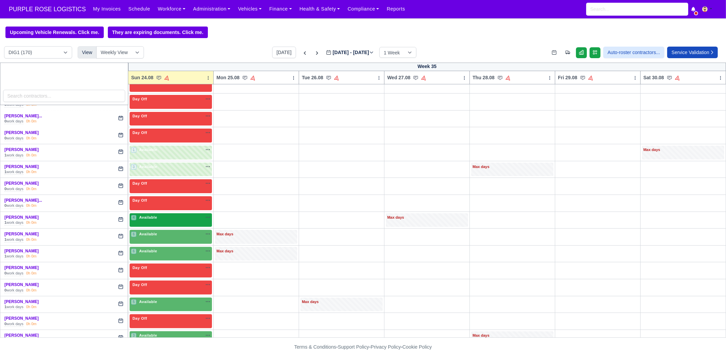
click at [163, 220] on div "4 Available" at bounding box center [171, 220] width 82 height 14
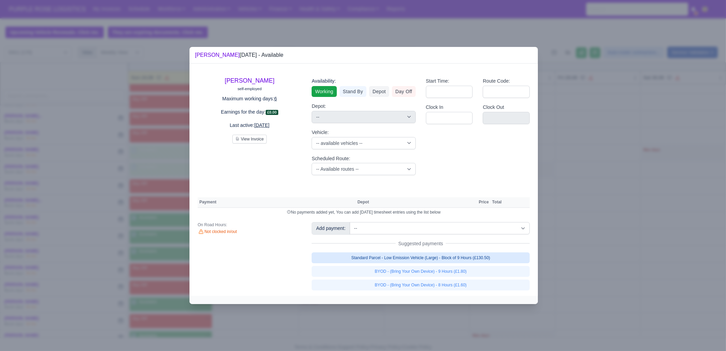
click at [393, 261] on link "Standard Parcel - Low Emission Vehicle (Large) - Block of 9 Hours (£130.50)" at bounding box center [421, 258] width 218 height 11
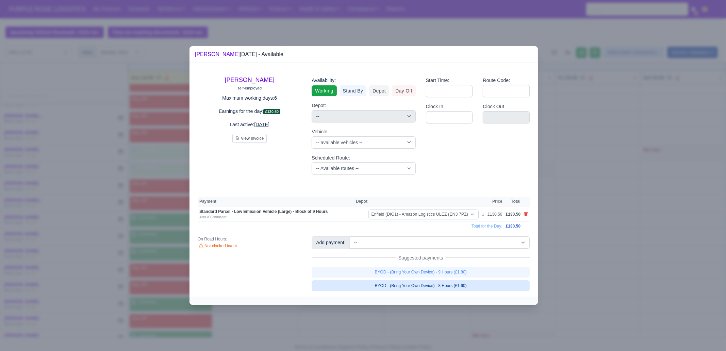
click at [395, 268] on link "BYOD - (Bring Your Own Device) - 9 Hours (£1.80)" at bounding box center [421, 272] width 218 height 11
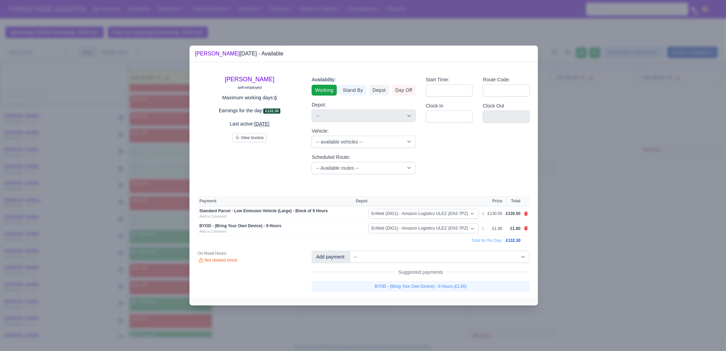
click at [386, 314] on div at bounding box center [363, 175] width 726 height 351
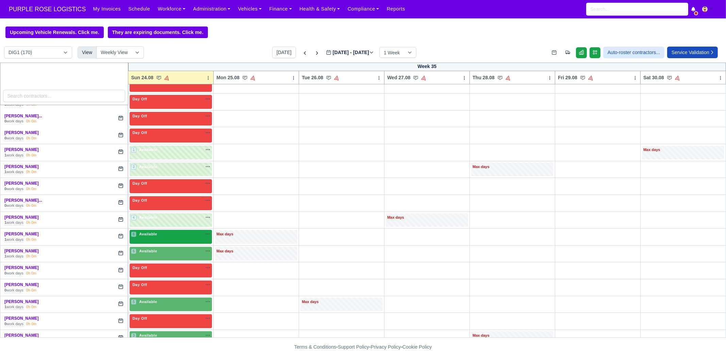
click at [155, 232] on span "Available" at bounding box center [148, 234] width 21 height 5
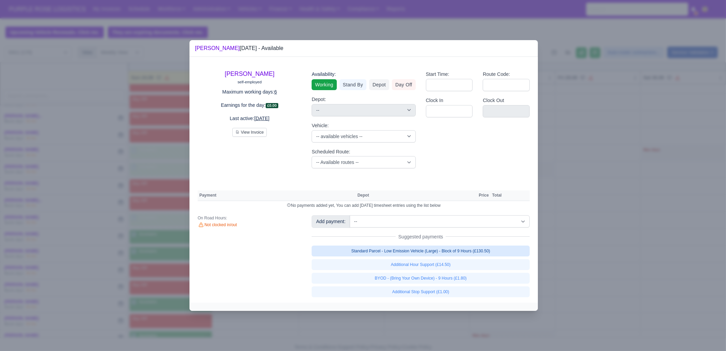
click at [397, 254] on link "Standard Parcel - Low Emission Vehicle (Large) - Block of 9 Hours (£130.50)" at bounding box center [421, 251] width 218 height 11
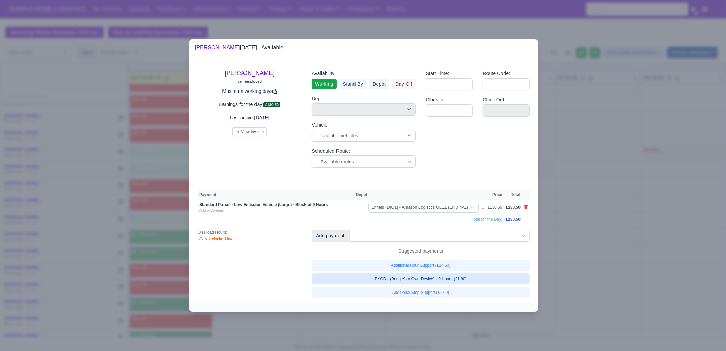
click at [400, 276] on link "BYOD - (Bring Your Own Device) - 9 Hours (£1.80)" at bounding box center [421, 279] width 218 height 11
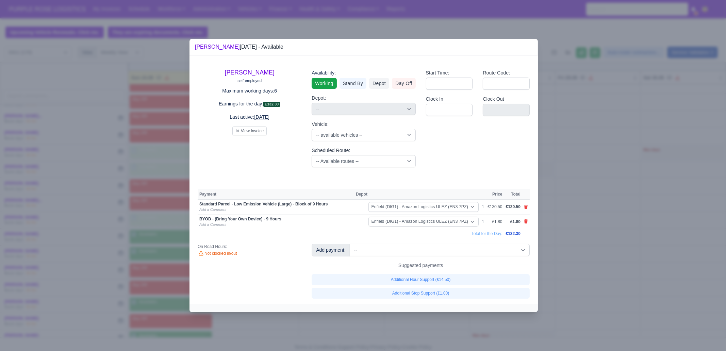
click at [377, 311] on div at bounding box center [364, 308] width 348 height 8
click at [151, 252] on div at bounding box center [363, 175] width 726 height 351
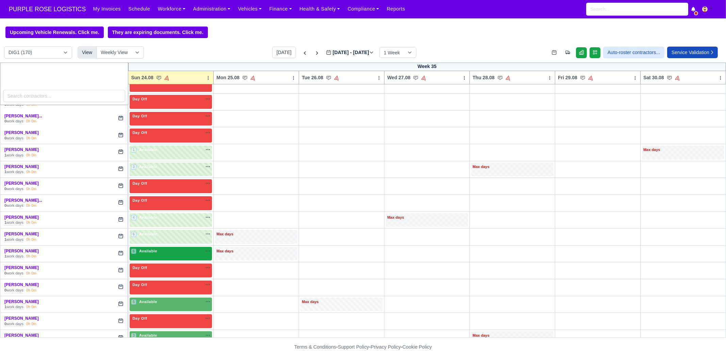
click at [162, 248] on div "6 Available na" at bounding box center [171, 251] width 80 height 6
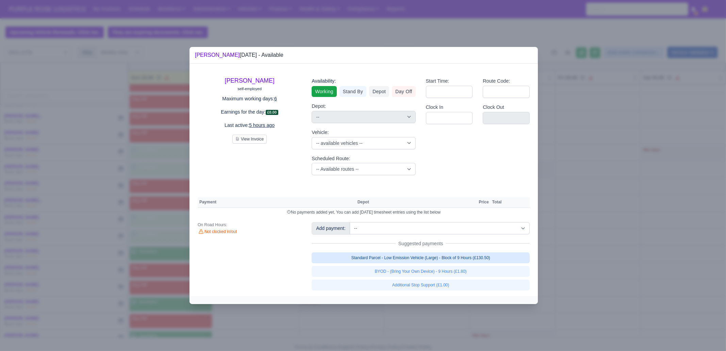
click at [411, 258] on link "Standard Parcel - Low Emission Vehicle (Large) - Block of 9 Hours (£130.50)" at bounding box center [421, 258] width 218 height 11
click at [411, 263] on link "Standard Parcel - Low Emission Vehicle (Large) - Block of 9 Hours (£130.50)" at bounding box center [421, 258] width 218 height 11
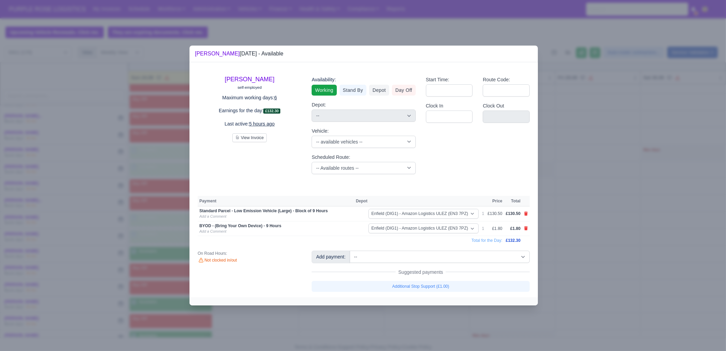
click at [362, 309] on div at bounding box center [363, 175] width 726 height 351
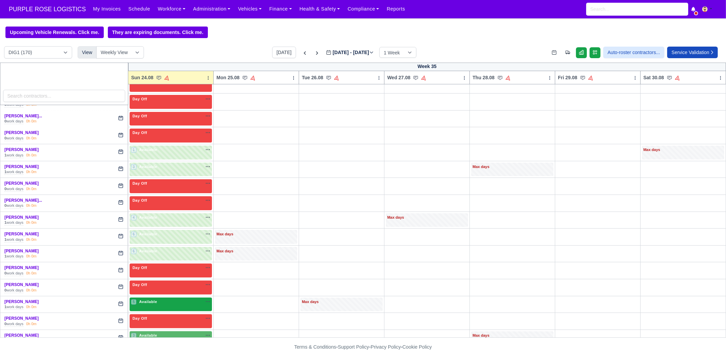
click at [154, 302] on div "5 Available na" at bounding box center [171, 302] width 80 height 7
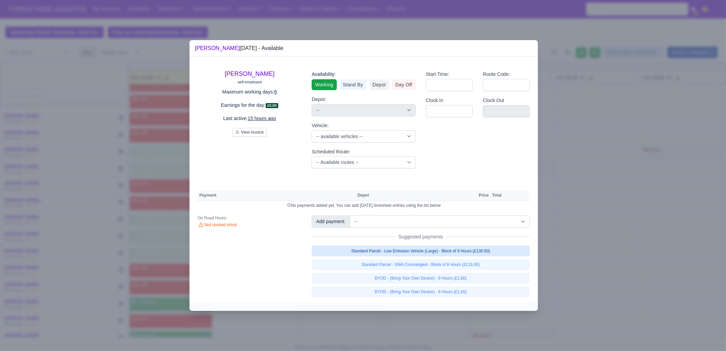
click at [446, 253] on link "Standard Parcel - Low Emission Vehicle (Large) - Block of 9 Hours (£130.50)" at bounding box center [421, 251] width 218 height 11
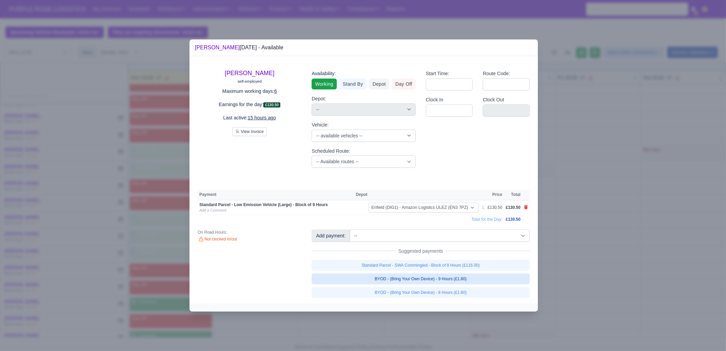
click at [443, 280] on link "BYOD - (Bring Your Own Device) - 9 Hours (£1.80)" at bounding box center [421, 279] width 218 height 11
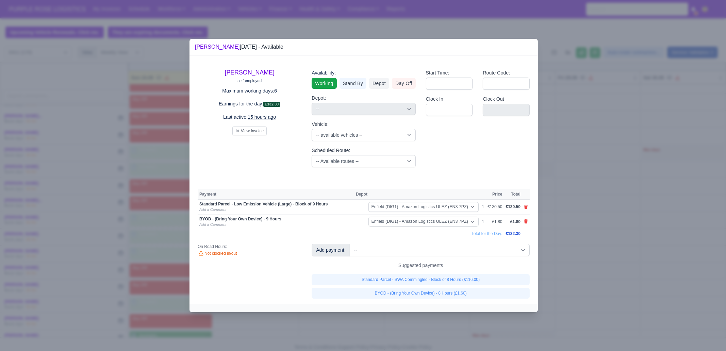
click at [417, 319] on div at bounding box center [363, 175] width 726 height 351
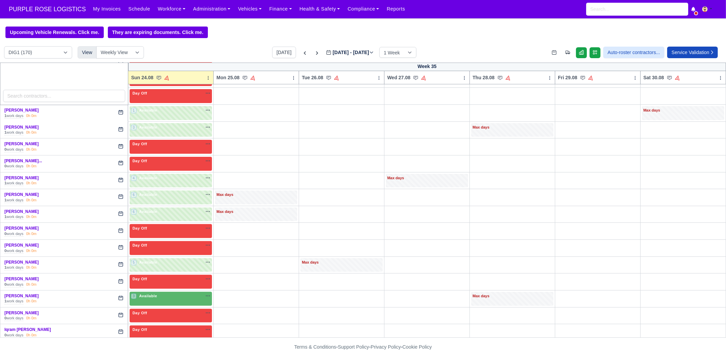
scroll to position [425, 0]
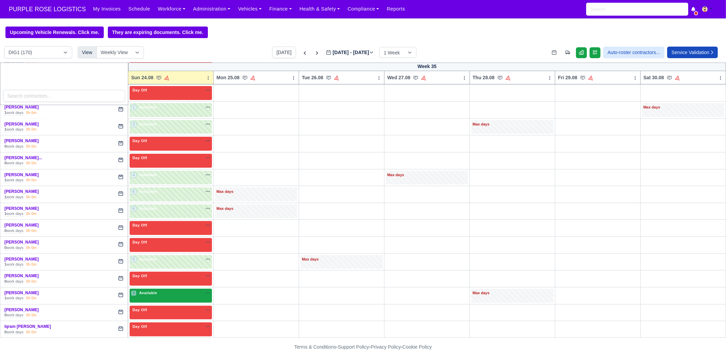
click at [153, 291] on span "Available" at bounding box center [148, 293] width 21 height 5
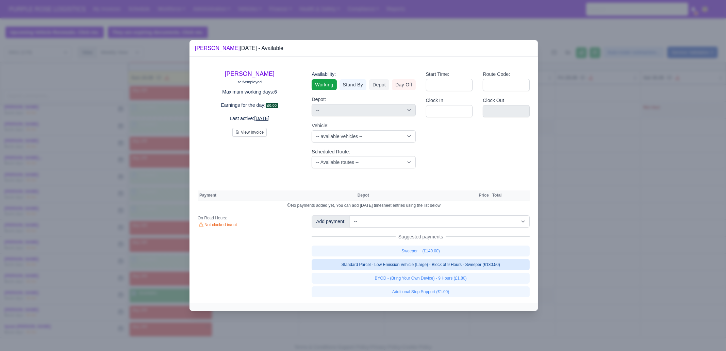
click at [413, 263] on link "Standard Parcel - Low Emission Vehicle (Large) - Block of 9 Hours - Sweeper (£1…" at bounding box center [421, 264] width 218 height 11
click at [413, 276] on div "Sweeper + (£140.00) Standard Parcel - Low Emission Vehicle (Large) - Block of 9…" at bounding box center [421, 272] width 218 height 52
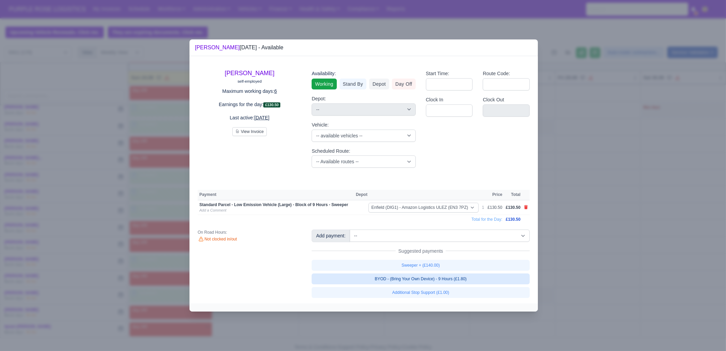
click at [408, 280] on link "BYOD - (Bring Your Own Device) - 9 Hours (£1.80)" at bounding box center [421, 279] width 218 height 11
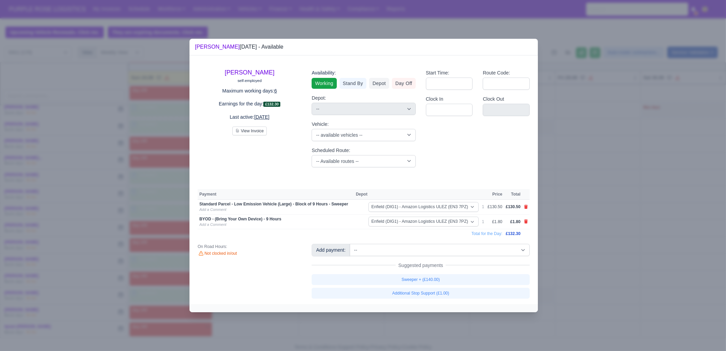
click at [398, 316] on div at bounding box center [363, 175] width 726 height 351
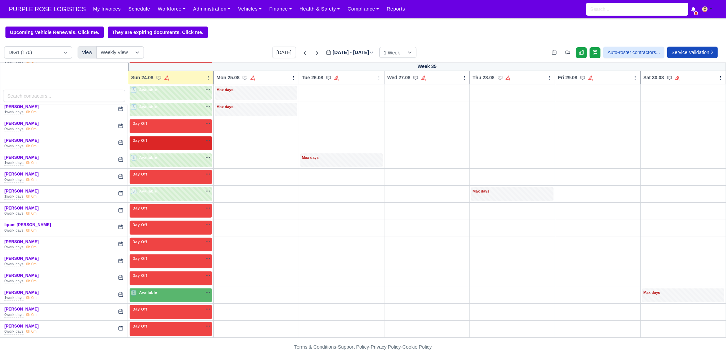
scroll to position [553, 0]
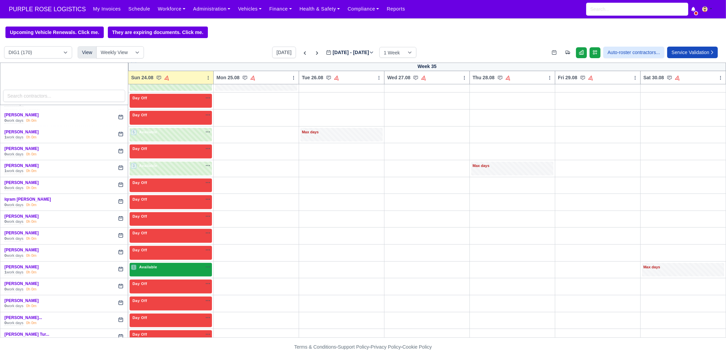
click at [160, 266] on div "1 Available na" at bounding box center [171, 267] width 80 height 7
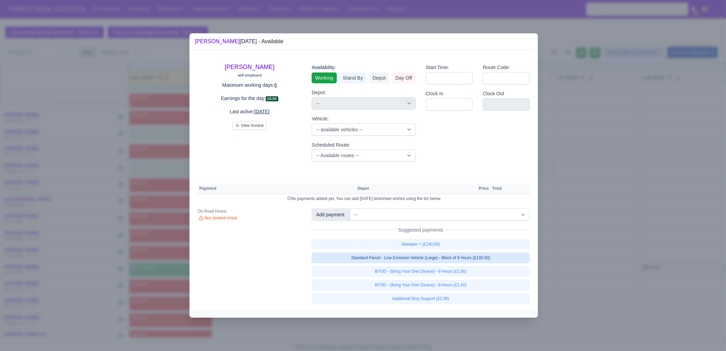
click at [422, 258] on link "Standard Parcel - Low Emission Vehicle (Large) - Block of 9 Hours (£130.50)" at bounding box center [421, 258] width 218 height 11
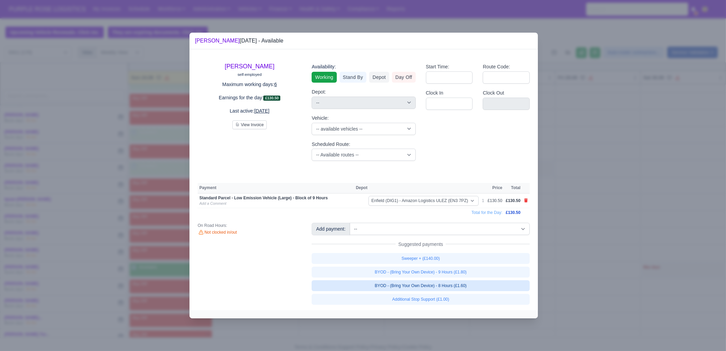
click at [430, 274] on link "BYOD - (Bring Your Own Device) - 9 Hours (£1.80)" at bounding box center [421, 272] width 218 height 11
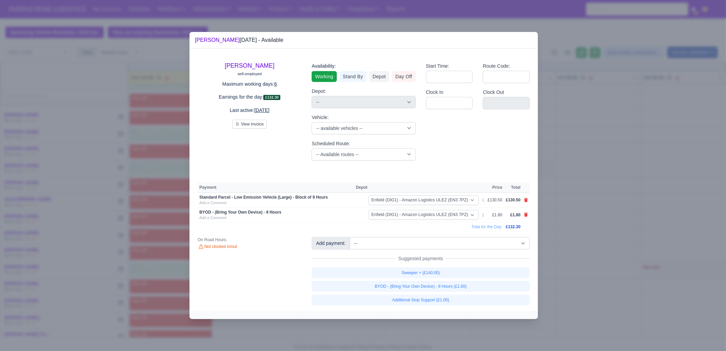
click at [404, 321] on div at bounding box center [363, 175] width 726 height 351
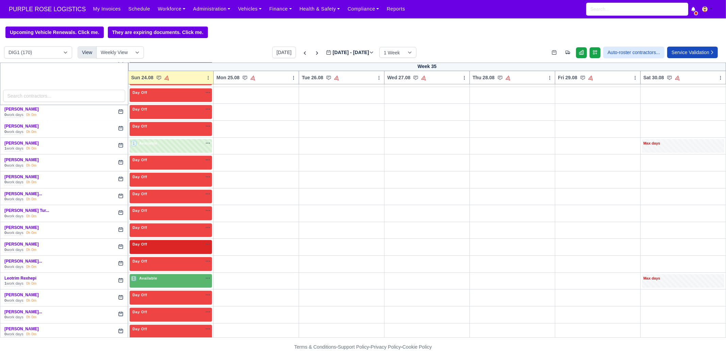
scroll to position [680, 0]
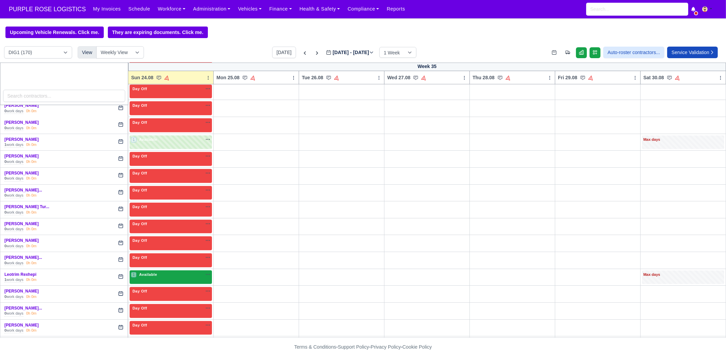
click at [140, 274] on div "1 Available" at bounding box center [171, 278] width 82 height 14
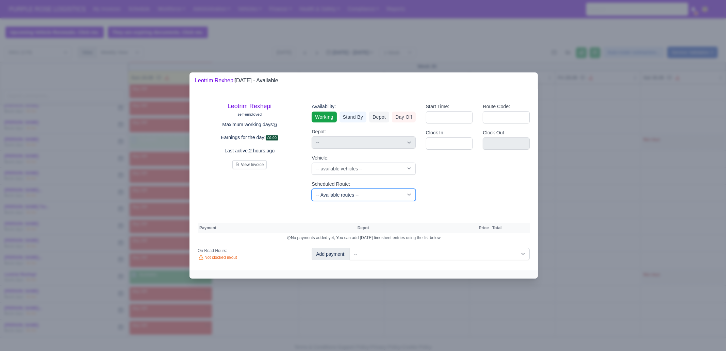
click at [340, 192] on select "-- Available routes -- Standard Parcel - Block of 6 Hours - (SD6) AmFlex RTS Ve…" at bounding box center [364, 195] width 104 height 12
click at [312, 189] on select "-- Available routes -- Standard Parcel - Block of 6 Hours - (SD6) AmFlex RTS Ve…" at bounding box center [364, 195] width 104 height 12
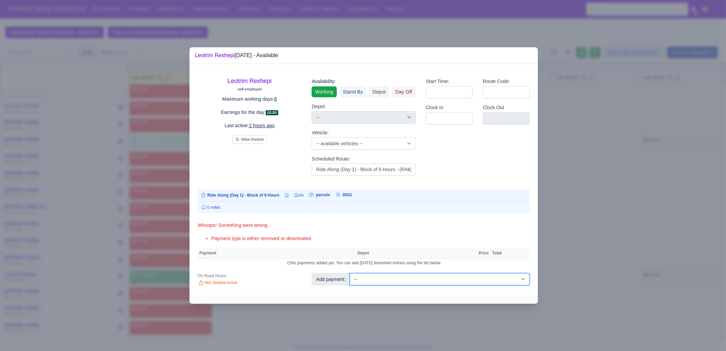
click at [411, 274] on select "-- Additional Hour Support (£14.50) Additional Stop Support (£1.00) BYOD - (Bri…" at bounding box center [440, 279] width 180 height 12
click at [350, 273] on select "-- Additional Hour Support (£14.50) Additional Stop Support (£1.00) BYOD - (Bri…" at bounding box center [440, 279] width 180 height 12
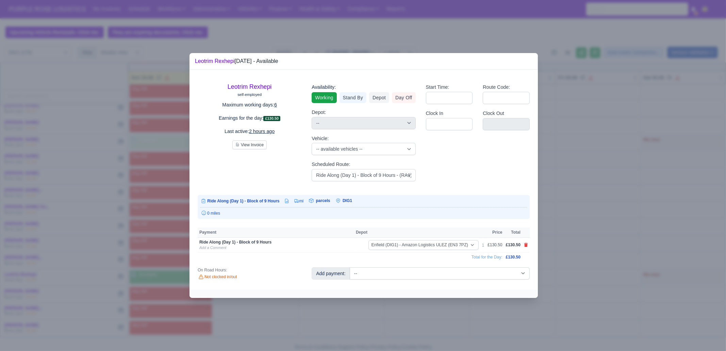
click at [605, 234] on div at bounding box center [363, 175] width 726 height 351
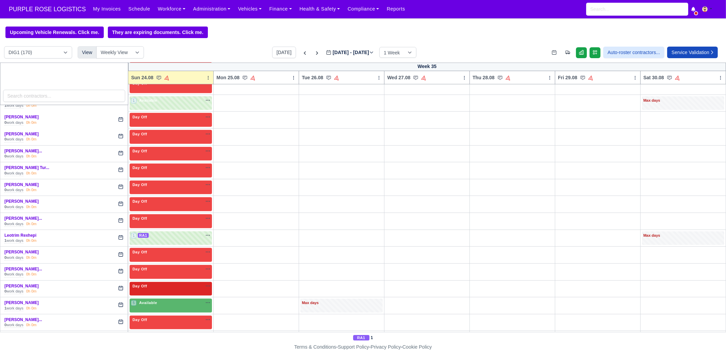
scroll to position [723, 0]
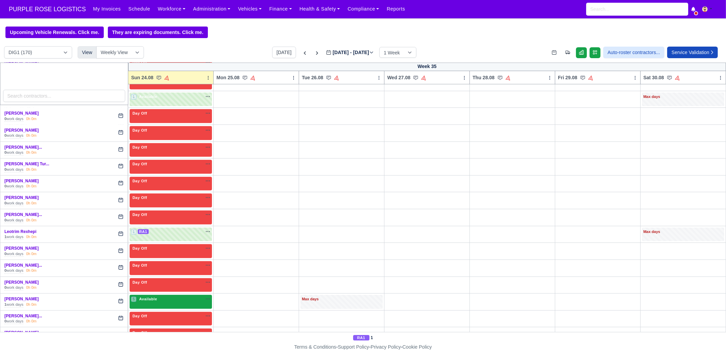
click at [151, 297] on span "Available" at bounding box center [148, 299] width 21 height 5
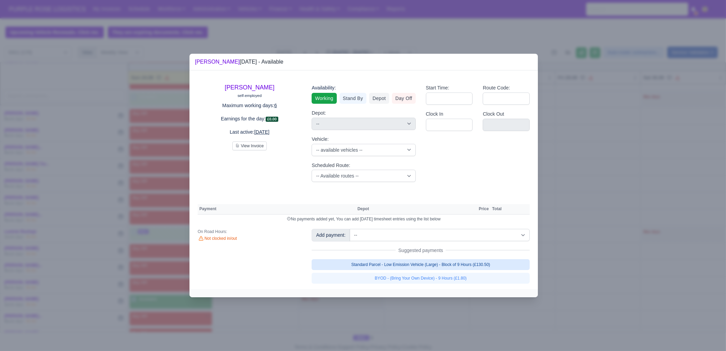
click at [461, 266] on link "Standard Parcel - Low Emission Vehicle (Large) - Block of 9 Hours (£130.50)" at bounding box center [421, 264] width 218 height 11
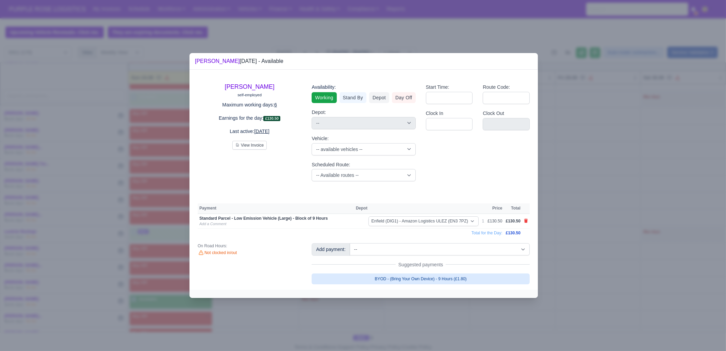
click at [454, 279] on link "BYOD - (Bring Your Own Device) - 9 Hours (£1.80)" at bounding box center [421, 279] width 218 height 11
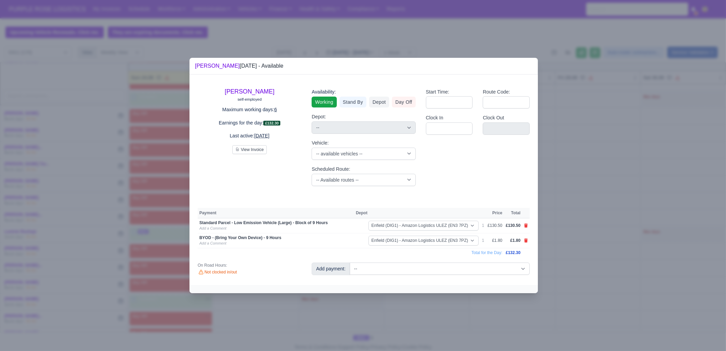
click at [446, 305] on div at bounding box center [363, 175] width 726 height 351
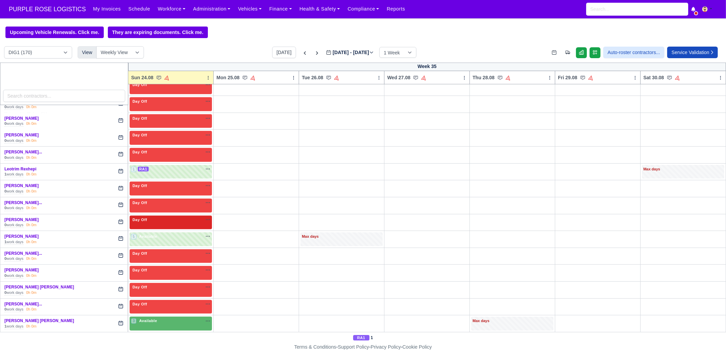
scroll to position [808, 0]
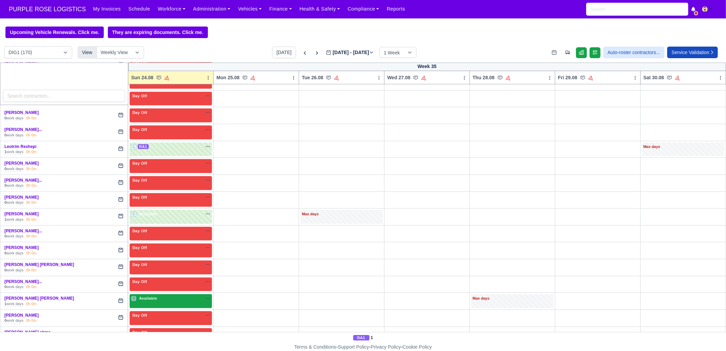
click at [152, 296] on span "Available" at bounding box center [148, 298] width 21 height 5
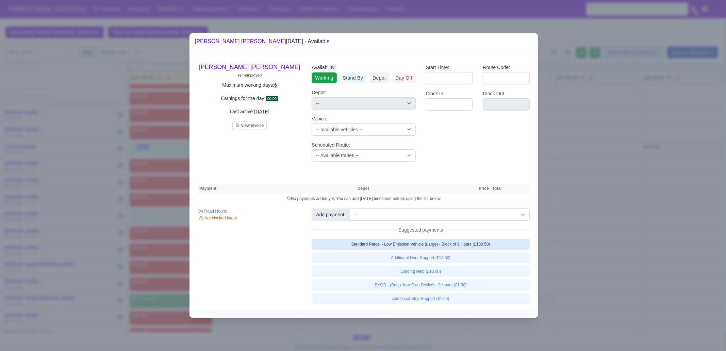
click at [474, 242] on link "Standard Parcel - Low Emission Vehicle (Large) - Block of 9 Hours (£130.50)" at bounding box center [421, 244] width 218 height 11
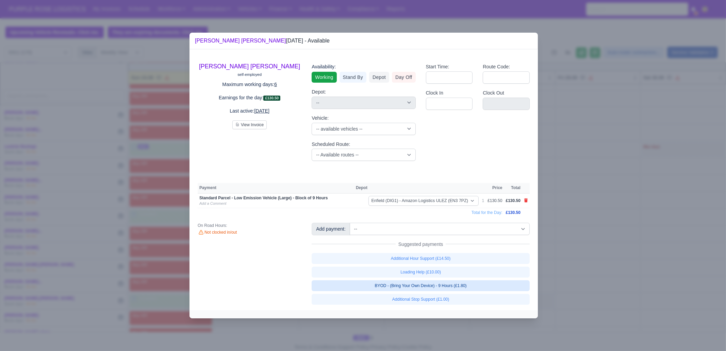
click at [460, 285] on link "BYOD - (Bring Your Own Device) - 9 Hours (£1.80)" at bounding box center [421, 285] width 218 height 11
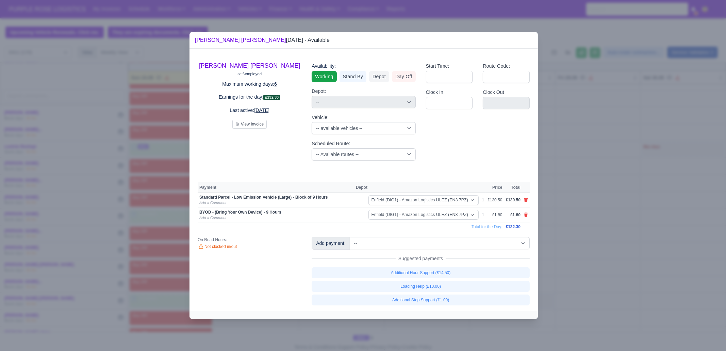
click at [460, 324] on div at bounding box center [363, 175] width 726 height 351
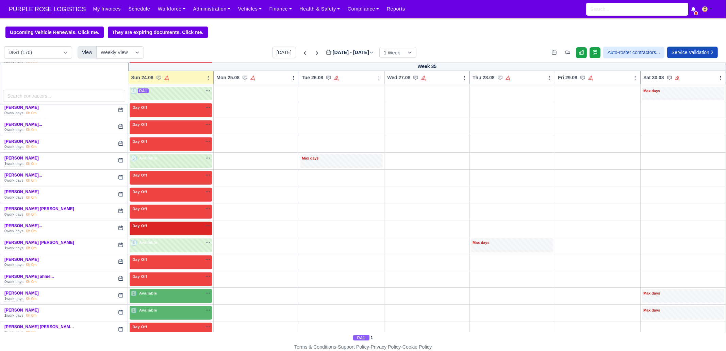
scroll to position [893, 0]
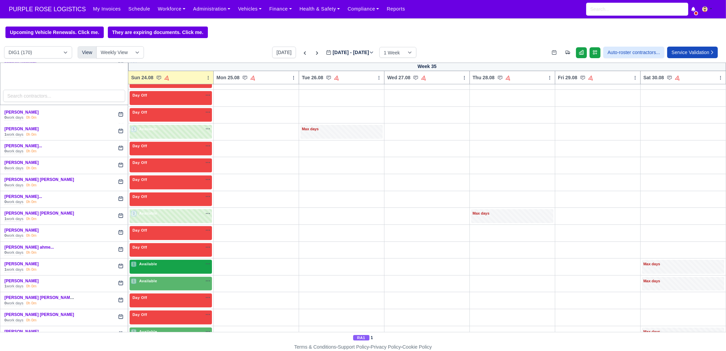
click at [144, 262] on span "Available" at bounding box center [148, 264] width 21 height 5
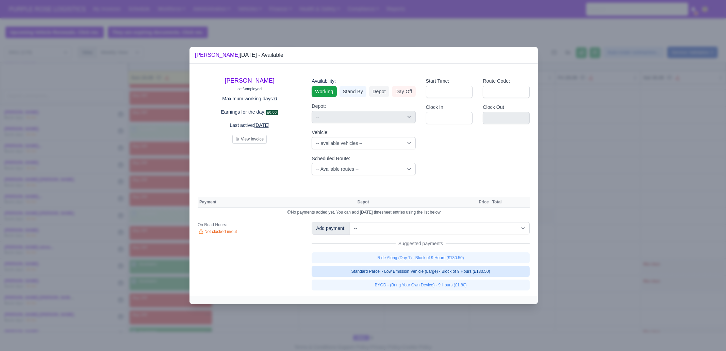
click at [412, 268] on link "Standard Parcel - Low Emission Vehicle (Large) - Block of 9 Hours (£130.50)" at bounding box center [421, 271] width 218 height 11
click at [408, 277] on link "Standard Parcel - Low Emission Vehicle (Large) - Block of 9 Hours (£130.50)" at bounding box center [421, 271] width 218 height 11
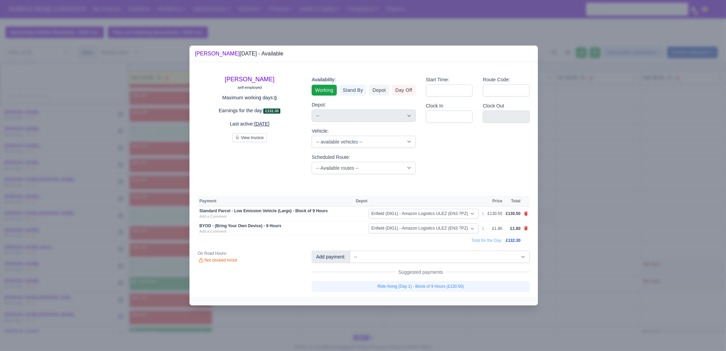
drag, startPoint x: 403, startPoint y: 312, endPoint x: 394, endPoint y: 313, distance: 9.5
click at [403, 312] on div at bounding box center [363, 175] width 726 height 351
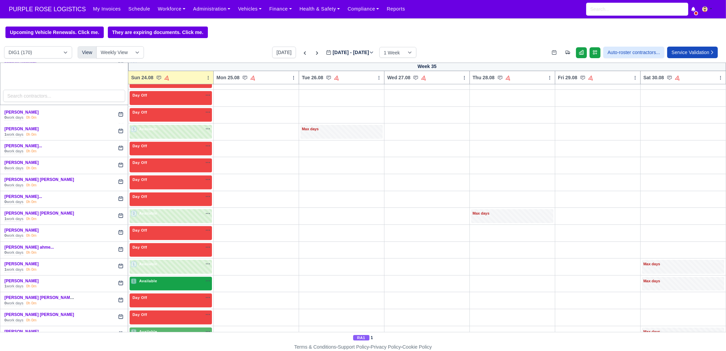
click at [184, 279] on div "1 Available" at bounding box center [171, 284] width 82 height 14
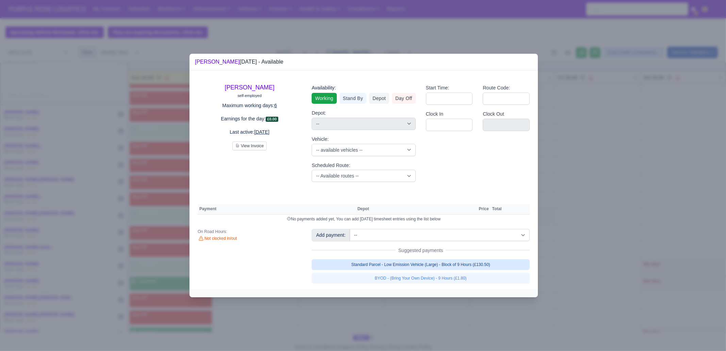
click at [432, 262] on link "Standard Parcel - Low Emission Vehicle (Large) - Block of 9 Hours (£130.50)" at bounding box center [421, 264] width 218 height 11
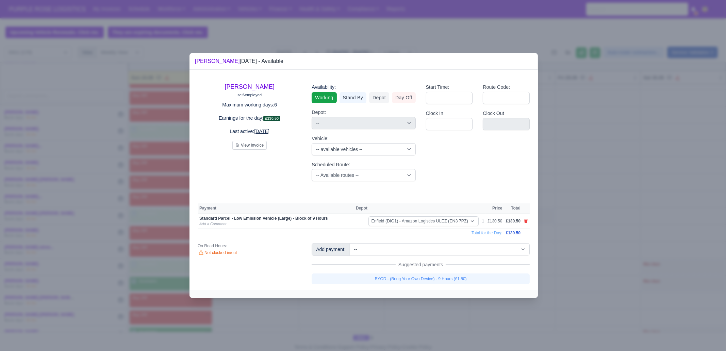
click at [428, 271] on div "Add payment: -- Additional Hour Support (£14.50) Additional Stop Support (£1.00…" at bounding box center [421, 263] width 228 height 41
click at [432, 281] on link "BYOD - (Bring Your Own Device) - 9 Hours (£1.80)" at bounding box center [421, 279] width 218 height 11
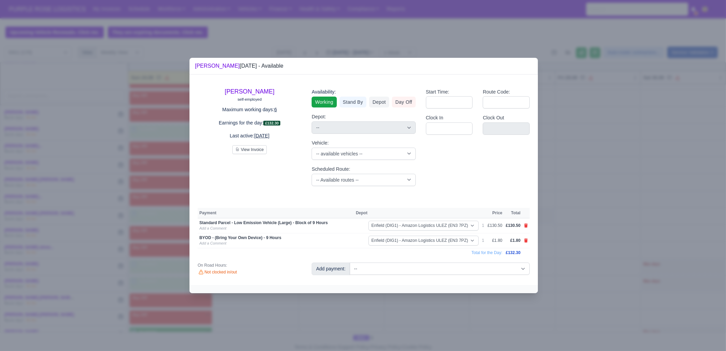
click at [432, 311] on div at bounding box center [363, 175] width 726 height 351
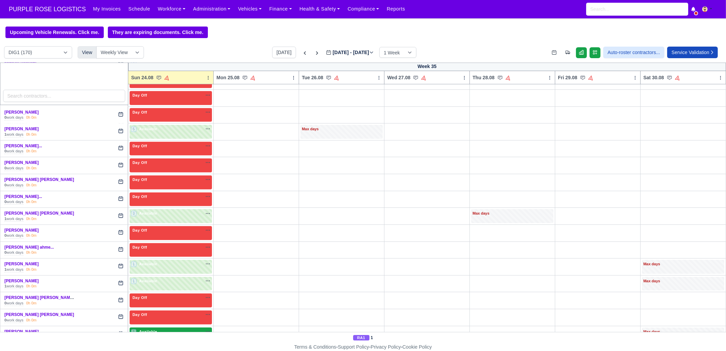
click at [172, 329] on div "1 Available na" at bounding box center [171, 332] width 80 height 6
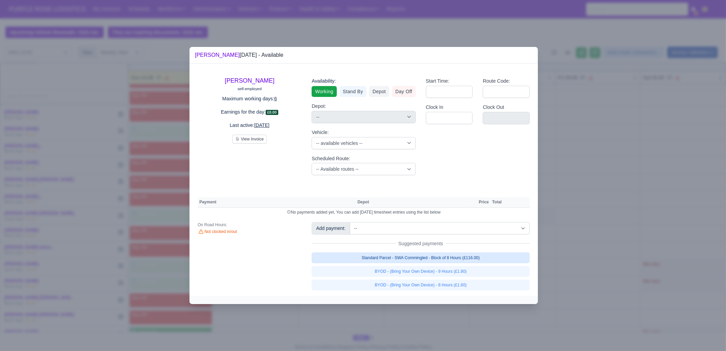
click at [470, 255] on link "Standard Parcel - SWA Commingled - Block of 8 Hours (£116.00)" at bounding box center [421, 258] width 218 height 11
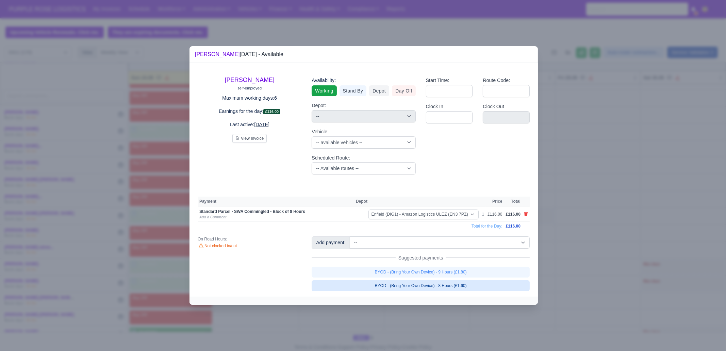
click at [463, 285] on link "BYOD - (Bring Your Own Device) - 8 Hours (£1.60)" at bounding box center [421, 285] width 218 height 11
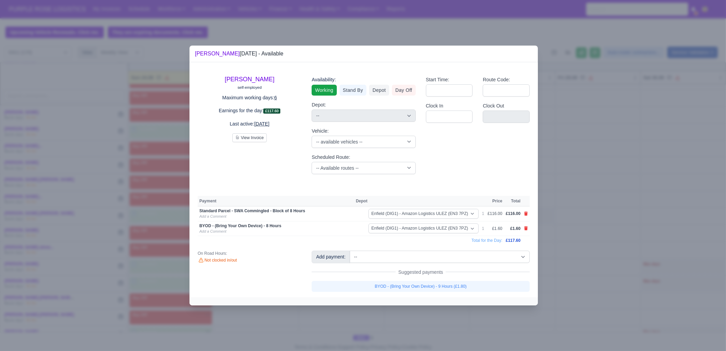
click at [465, 310] on div at bounding box center [363, 175] width 726 height 351
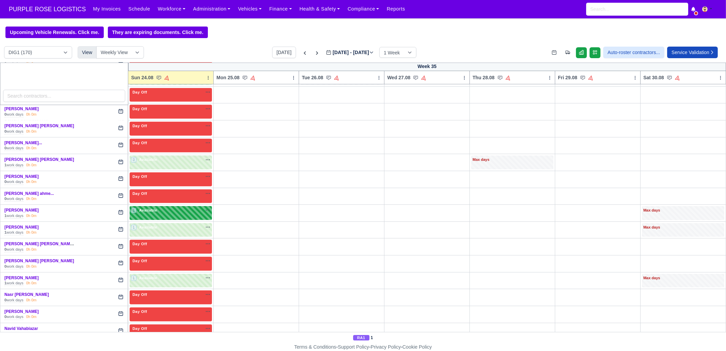
scroll to position [978, 0]
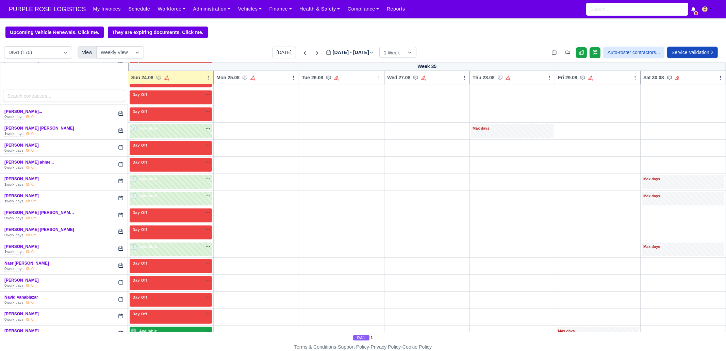
click at [151, 327] on div "2 Available" at bounding box center [171, 334] width 82 height 14
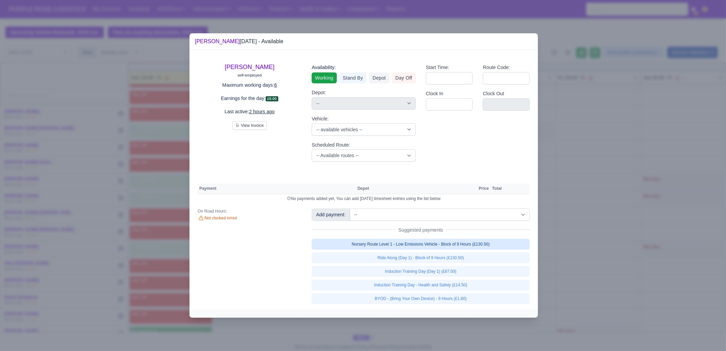
click at [458, 244] on link "Nursery Route Level 1 - Low Emissions Vehicle - Block of 9 Hours (£130.50)" at bounding box center [421, 244] width 218 height 11
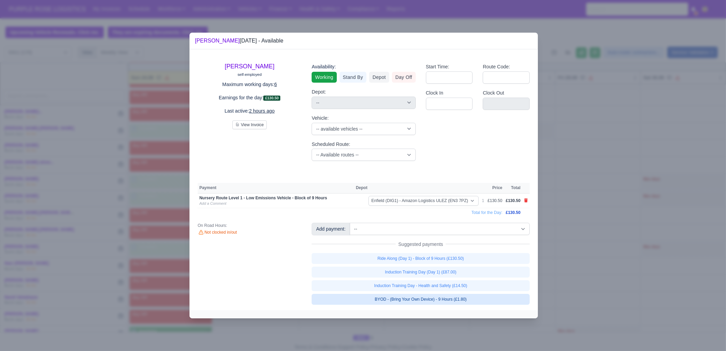
click at [461, 299] on link "BYOD - (Bring Your Own Device) - 9 Hours (£1.80)" at bounding box center [421, 299] width 218 height 11
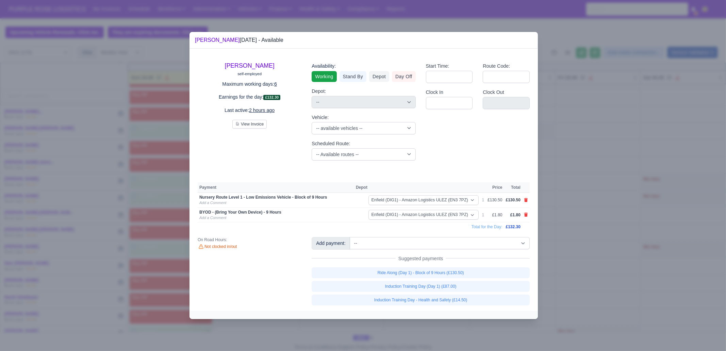
click at [451, 324] on div at bounding box center [363, 175] width 726 height 351
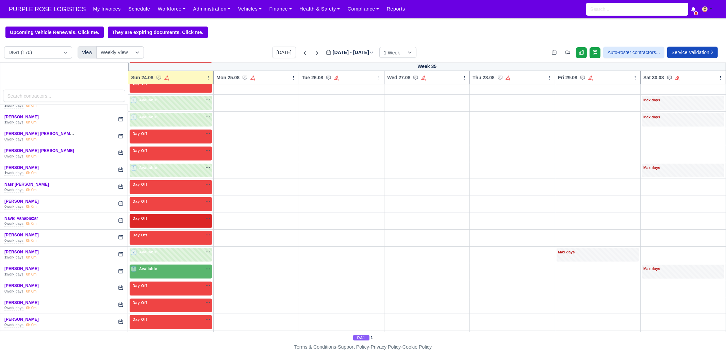
scroll to position [1063, 0]
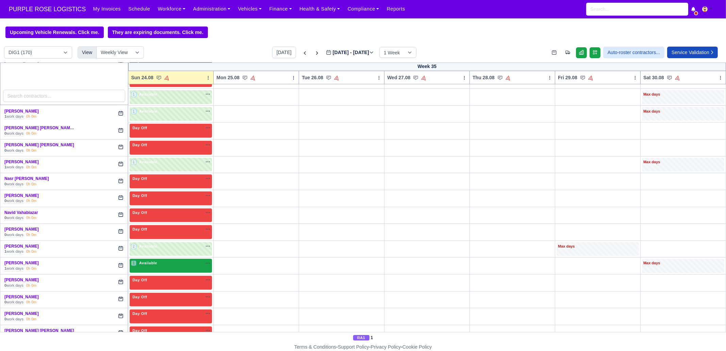
click at [155, 261] on span "Available" at bounding box center [148, 263] width 21 height 5
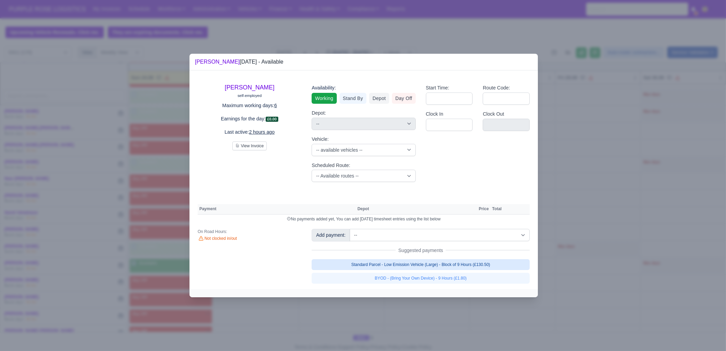
click at [380, 263] on link "Standard Parcel - Low Emission Vehicle (Large) - Block of 9 Hours (£130.50)" at bounding box center [421, 264] width 218 height 11
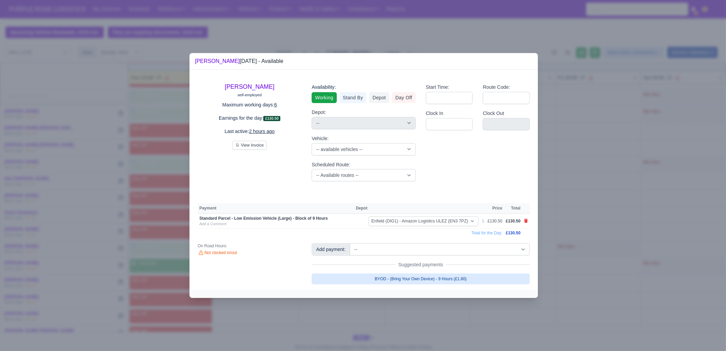
click at [379, 275] on link "BYOD - (Bring Your Own Device) - 9 Hours (£1.80)" at bounding box center [421, 279] width 218 height 11
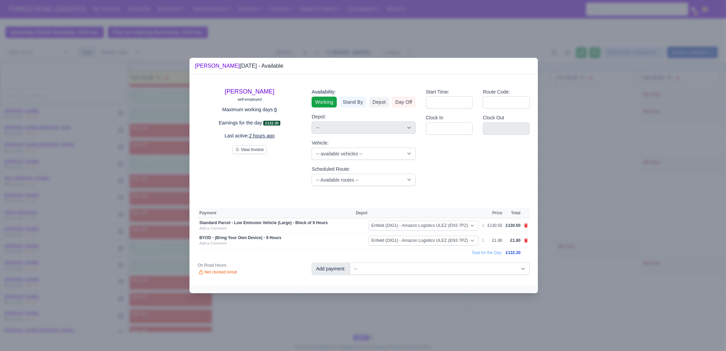
click at [375, 301] on div at bounding box center [363, 175] width 726 height 351
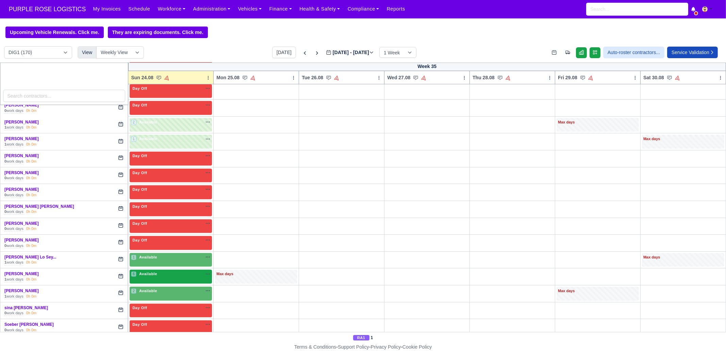
scroll to position [1191, 0]
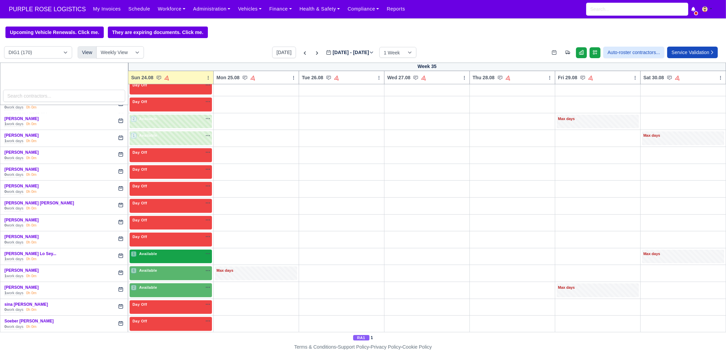
click at [185, 251] on div "1 Available na" at bounding box center [171, 254] width 80 height 6
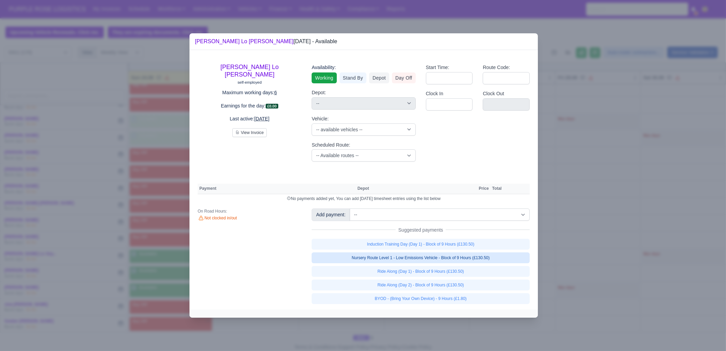
click at [487, 258] on link "Nursery Route Level 1 - Low Emissions Vehicle - Block of 9 Hours (£130.50)" at bounding box center [421, 258] width 218 height 11
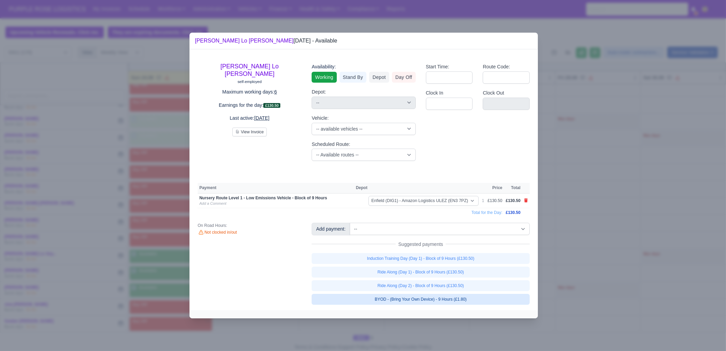
click at [474, 294] on link "BYOD - (Bring Your Own Device) - 9 Hours (£1.80)" at bounding box center [421, 299] width 218 height 11
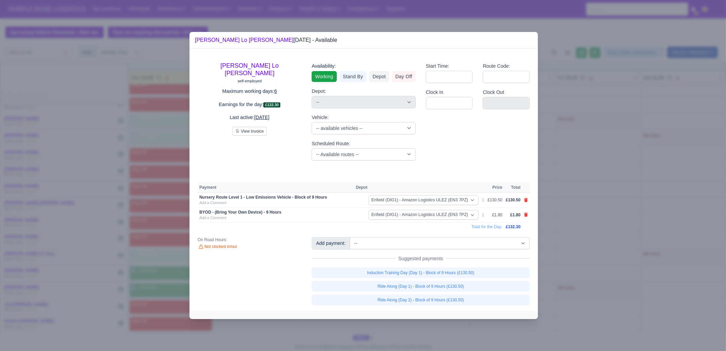
click at [461, 324] on div at bounding box center [363, 175] width 726 height 351
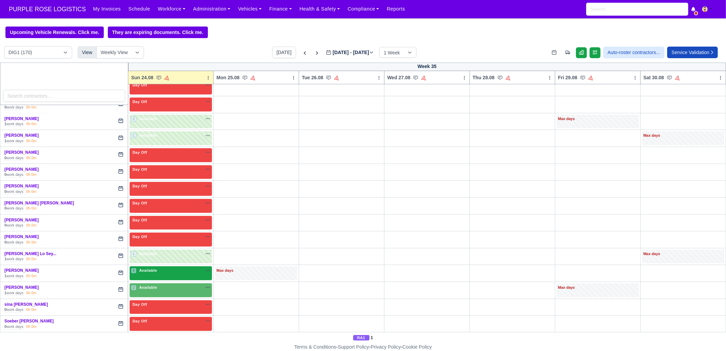
click at [148, 268] on span "Available" at bounding box center [148, 270] width 21 height 5
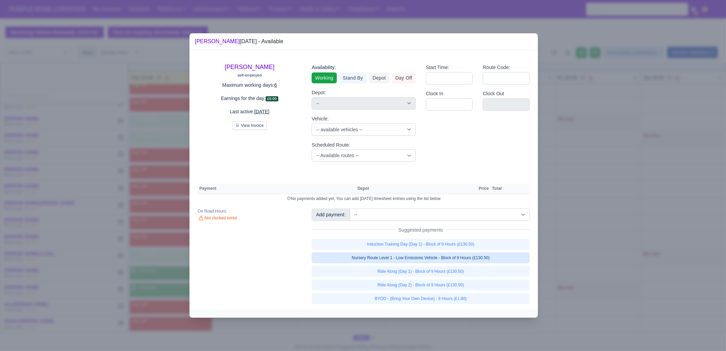
click at [470, 256] on link "Nursery Route Level 1 - Low Emissions Vehicle - Block of 9 Hours (£130.50)" at bounding box center [421, 258] width 218 height 11
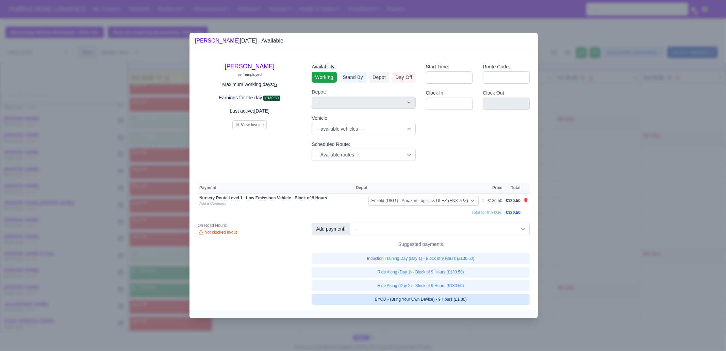
click at [473, 297] on link "BYOD - (Bring Your Own Device) - 9 Hours (£1.80)" at bounding box center [421, 299] width 218 height 11
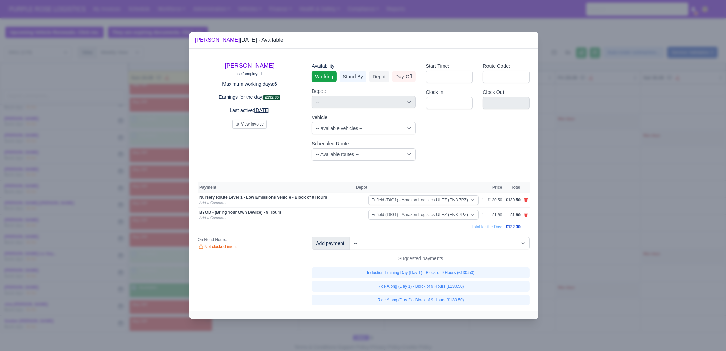
click at [471, 319] on div at bounding box center [364, 315] width 348 height 8
click at [584, 255] on div at bounding box center [363, 175] width 726 height 351
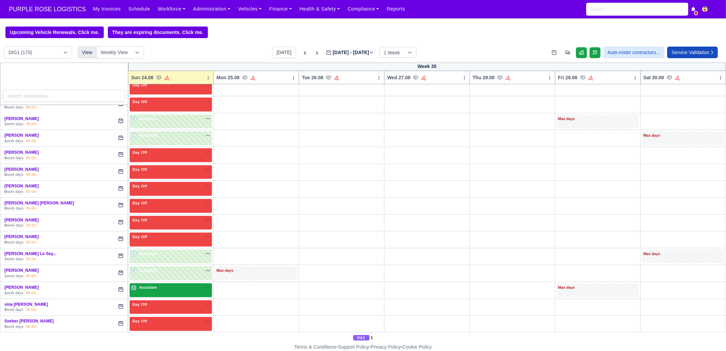
click at [165, 285] on div "2 Available na" at bounding box center [171, 288] width 80 height 6
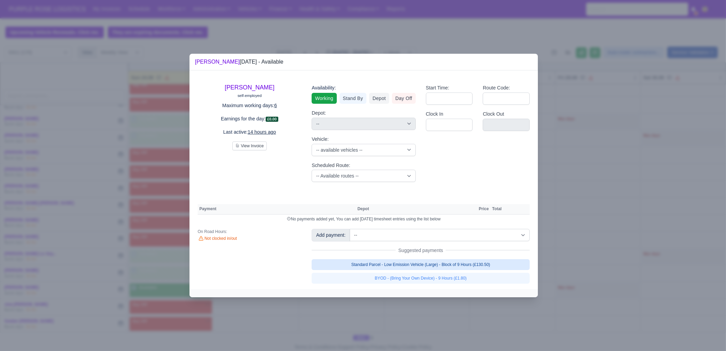
click at [417, 261] on link "Standard Parcel - Low Emission Vehicle (Large) - Block of 9 Hours (£130.50)" at bounding box center [421, 264] width 218 height 11
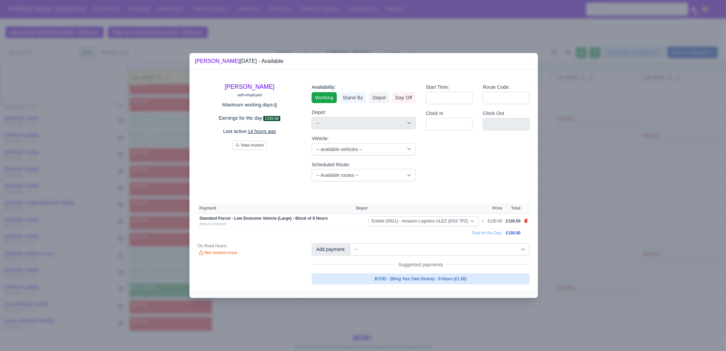
click at [416, 280] on link "BYOD - (Bring Your Own Device) - 9 Hours (£1.80)" at bounding box center [421, 279] width 218 height 11
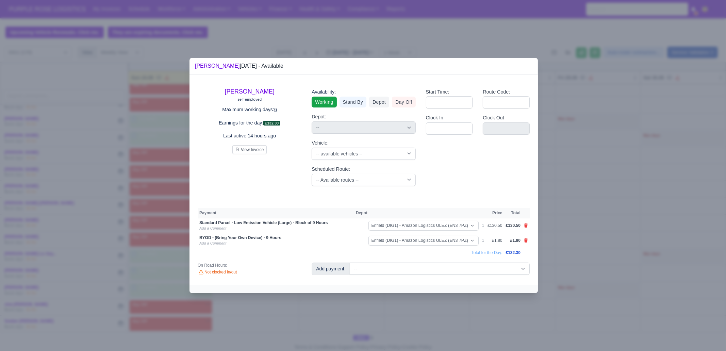
click at [415, 316] on div at bounding box center [363, 175] width 726 height 351
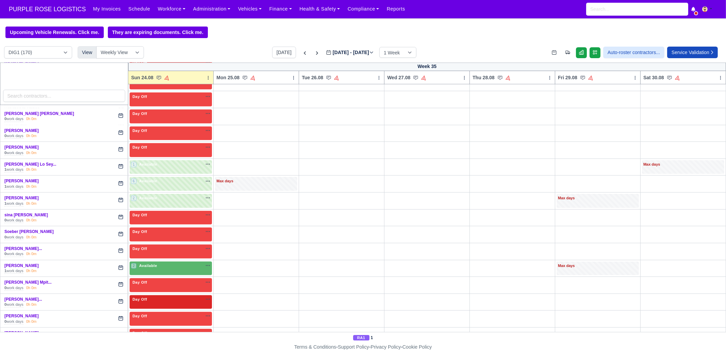
scroll to position [1318, 0]
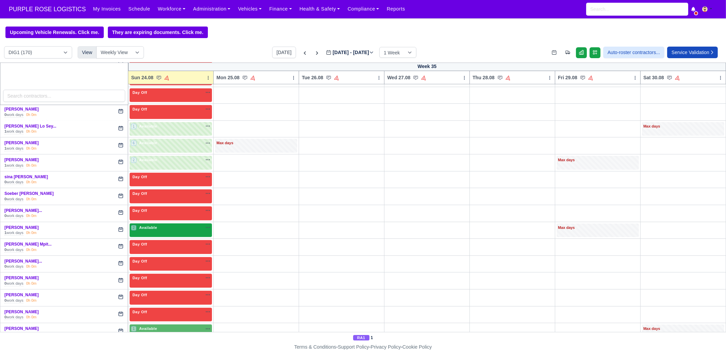
click at [147, 225] on span "Available" at bounding box center [148, 227] width 21 height 5
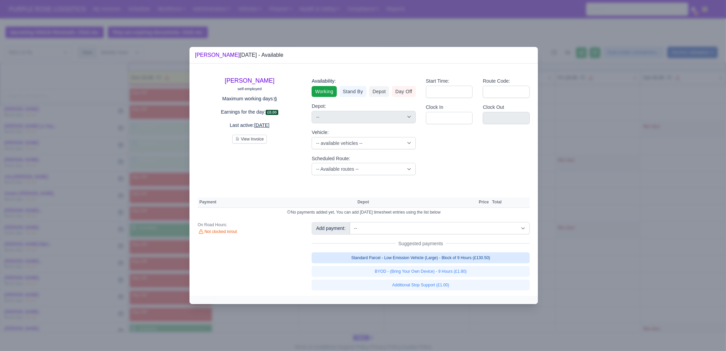
click at [443, 257] on link "Standard Parcel - Low Emission Vehicle (Large) - Block of 9 Hours (£130.50)" at bounding box center [421, 258] width 218 height 11
click at [441, 263] on link "Standard Parcel - Low Emission Vehicle (Large) - Block of 9 Hours (£130.50)" at bounding box center [421, 258] width 218 height 11
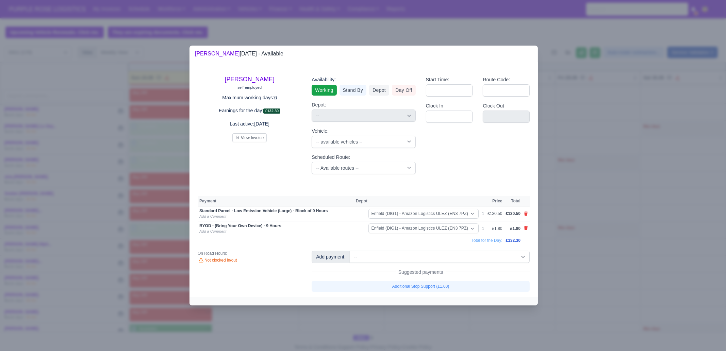
click at [447, 325] on div at bounding box center [363, 175] width 726 height 351
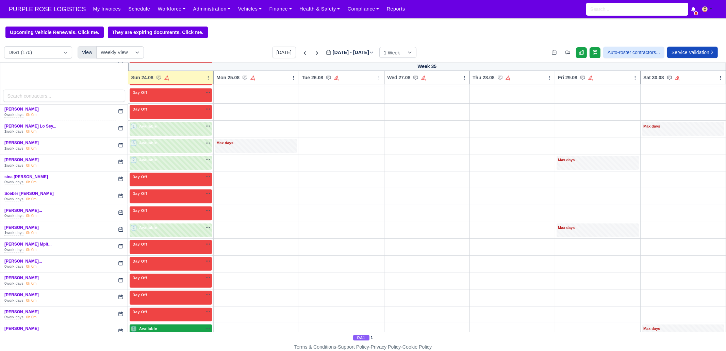
click at [165, 326] on div "1 Available na" at bounding box center [171, 329] width 80 height 7
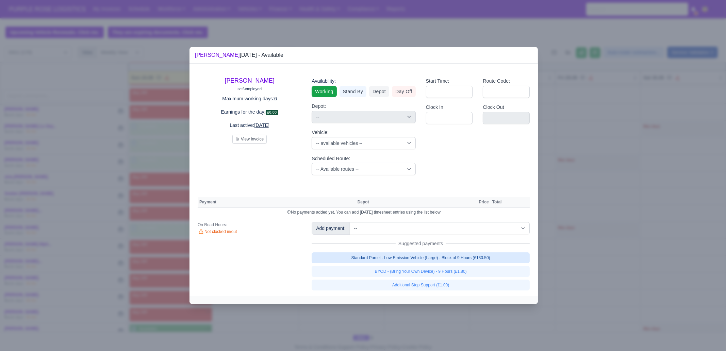
click at [433, 262] on link "Standard Parcel - Low Emission Vehicle (Large) - Block of 9 Hours (£130.50)" at bounding box center [421, 258] width 218 height 11
click at [431, 263] on link "Standard Parcel - Low Emission Vehicle (Large) - Block of 9 Hours (£130.50)" at bounding box center [421, 258] width 218 height 11
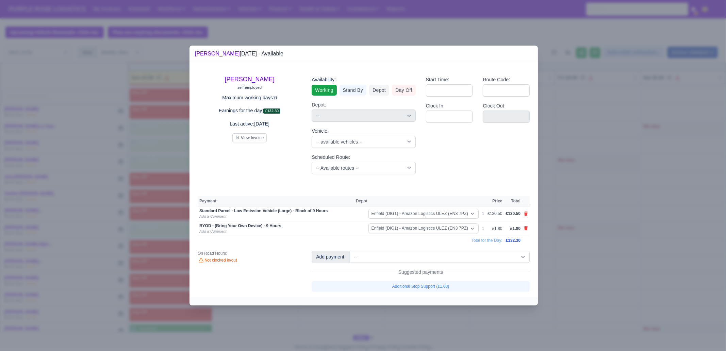
click at [419, 321] on div at bounding box center [363, 175] width 726 height 351
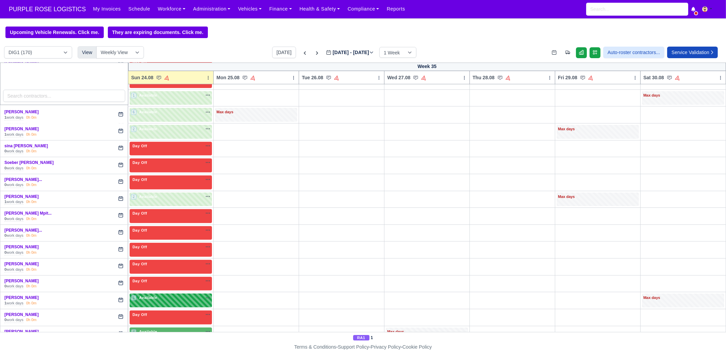
scroll to position [1350, 0]
click at [160, 329] on div "4 Available na" at bounding box center [171, 332] width 80 height 6
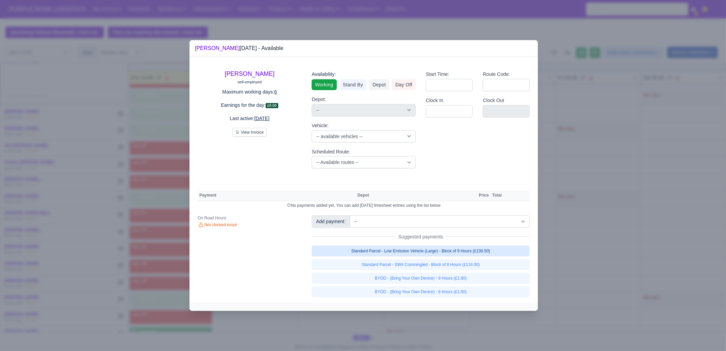
click at [463, 251] on link "Standard Parcel - Low Emission Vehicle (Large) - Block of 9 Hours (£130.50)" at bounding box center [421, 251] width 218 height 11
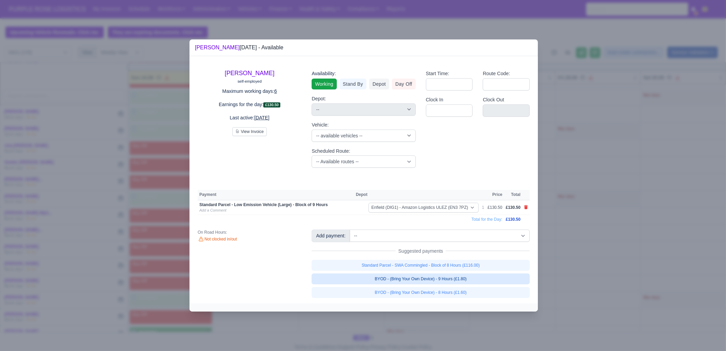
click at [456, 279] on link "BYOD - (Bring Your Own Device) - 9 Hours (£1.80)" at bounding box center [421, 279] width 218 height 11
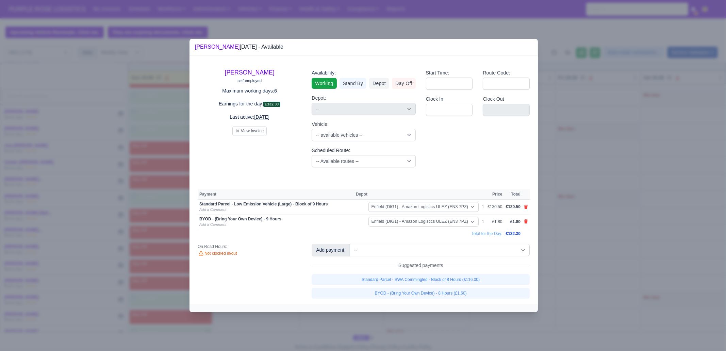
click at [605, 115] on div at bounding box center [363, 175] width 726 height 351
